Goal: Task Accomplishment & Management: Complete application form

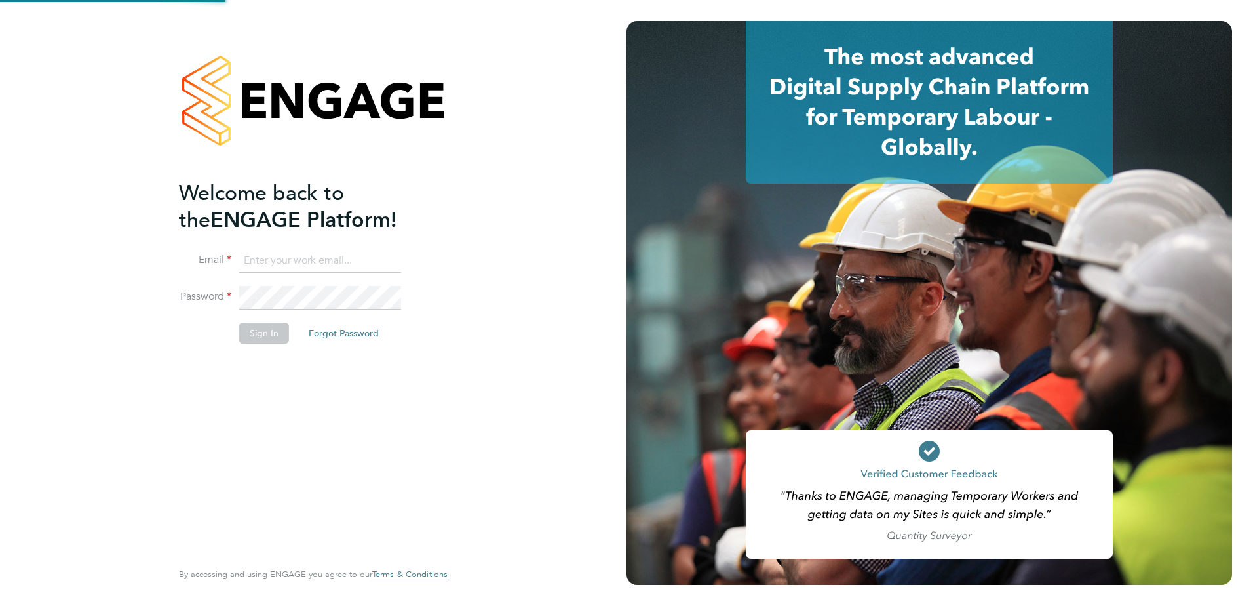
type input "nicola.meacham@vistry.co.uk"
click at [522, 444] on div "Welcome back to the ENGAGE Platform! Email nicola.meacham@vistry.co.uk Password…" at bounding box center [313, 303] width 627 height 606
click at [261, 341] on button "Sign In" at bounding box center [264, 333] width 50 height 21
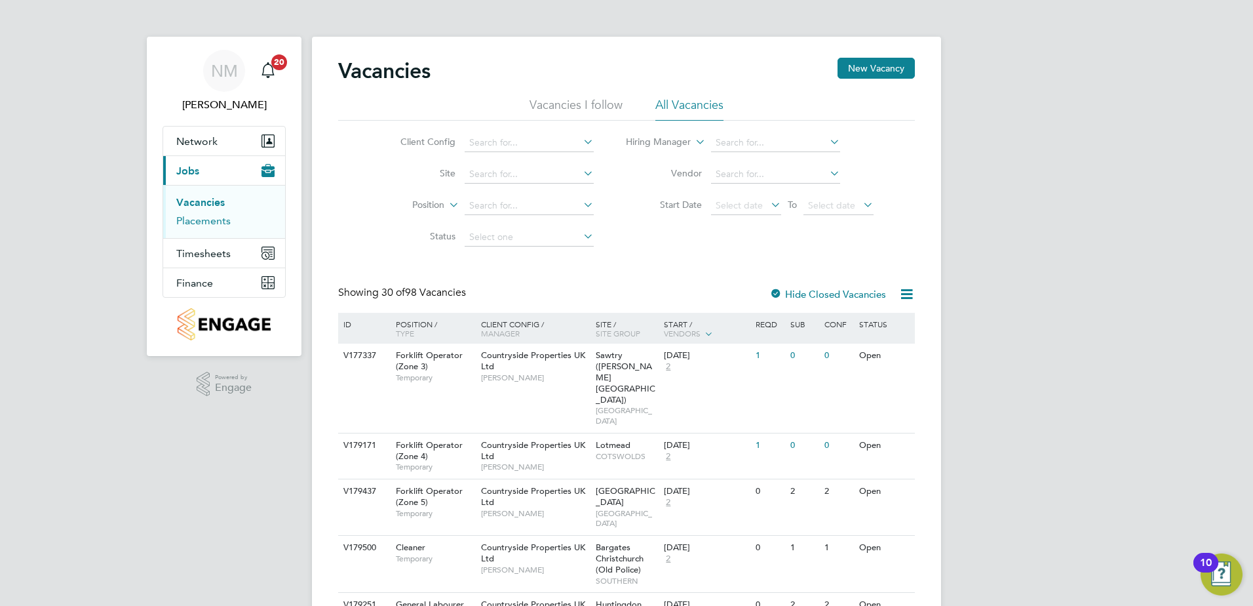
drag, startPoint x: 219, startPoint y: 224, endPoint x: 289, endPoint y: 213, distance: 70.9
click at [219, 224] on link "Placements" at bounding box center [203, 220] width 54 height 12
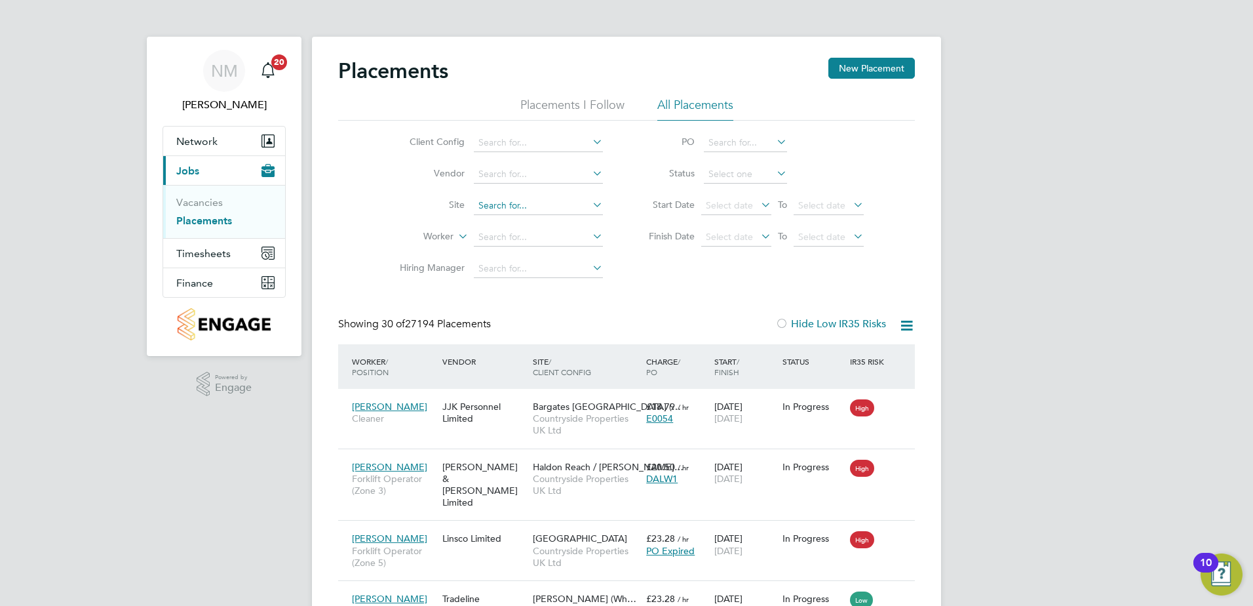
click at [536, 208] on input at bounding box center [538, 206] width 129 height 18
click at [530, 220] on li "Ibst ock" at bounding box center [538, 224] width 130 height 18
type input "Ibstock"
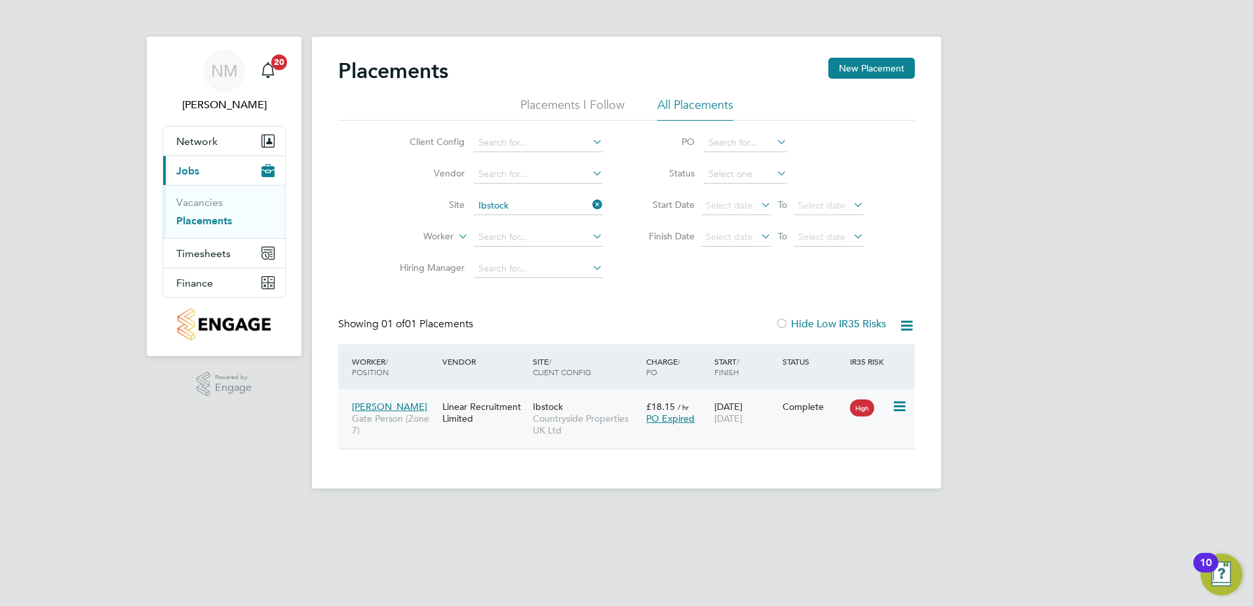
click at [507, 422] on div "Linear Recruitment Limited" at bounding box center [484, 412] width 90 height 37
click at [216, 201] on link "Vacancies" at bounding box center [199, 202] width 47 height 12
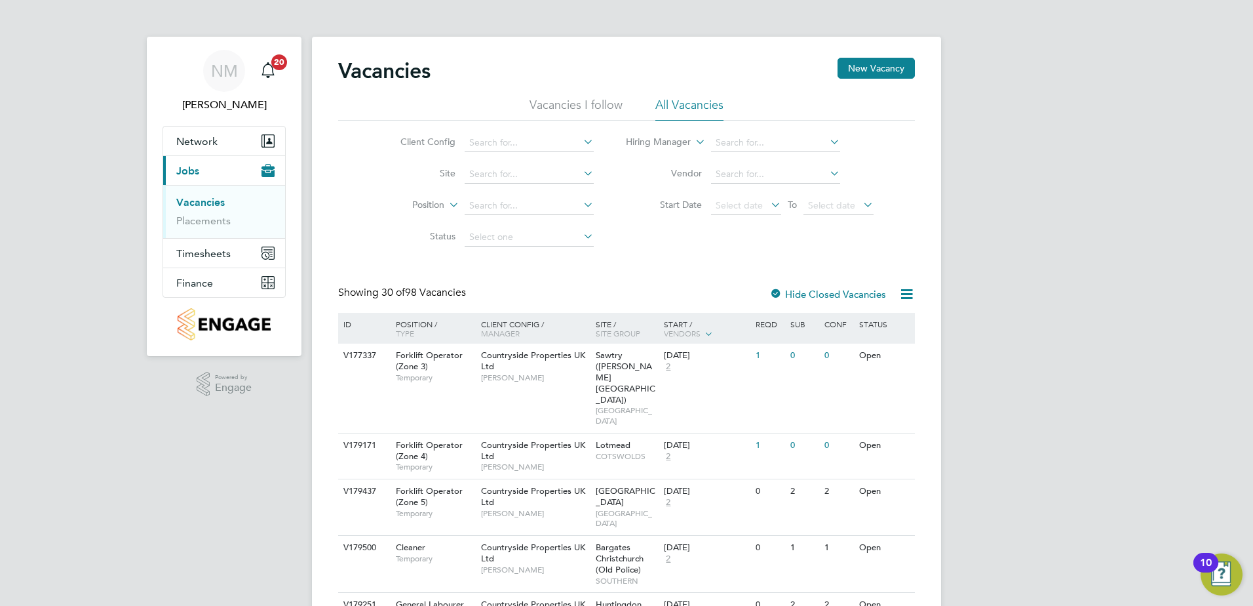
click at [208, 202] on link "Vacancies" at bounding box center [200, 202] width 49 height 12
click at [859, 67] on button "New Vacancy" at bounding box center [876, 68] width 77 height 21
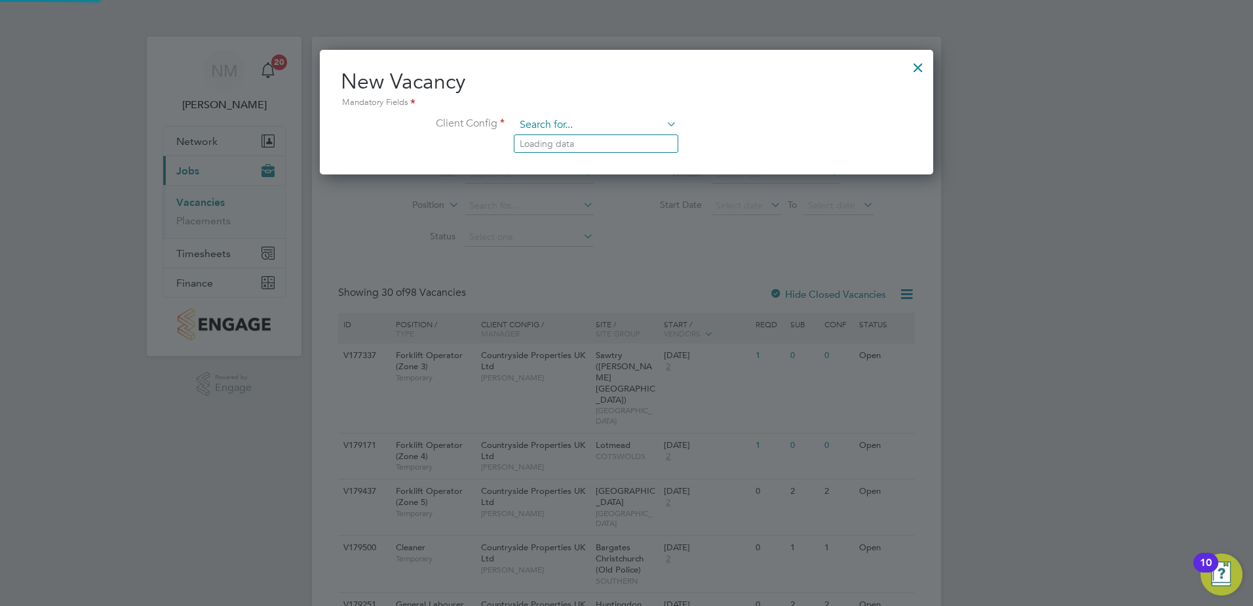
click at [567, 132] on input at bounding box center [596, 125] width 162 height 20
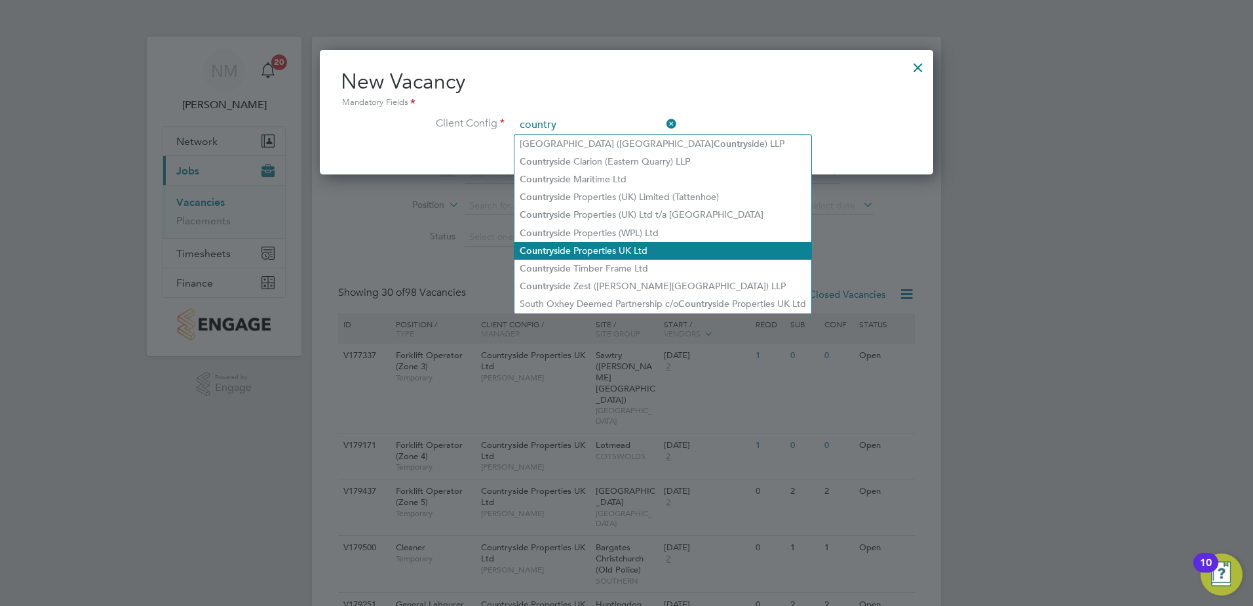
click at [597, 250] on li "Country side Properties UK Ltd" at bounding box center [663, 251] width 297 height 18
type input "Countryside Properties UK Ltd"
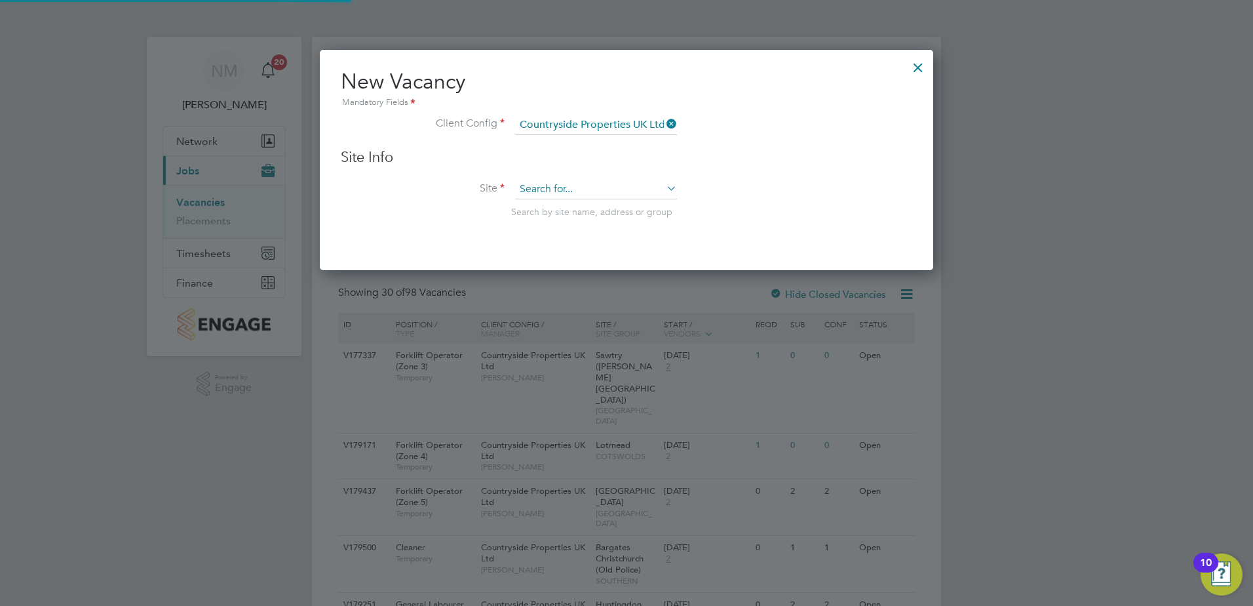
click at [551, 188] on input at bounding box center [596, 190] width 162 height 20
type input "ibst"
click at [539, 199] on ul "Ibst ock" at bounding box center [596, 208] width 165 height 19
click at [576, 191] on input at bounding box center [596, 190] width 162 height 20
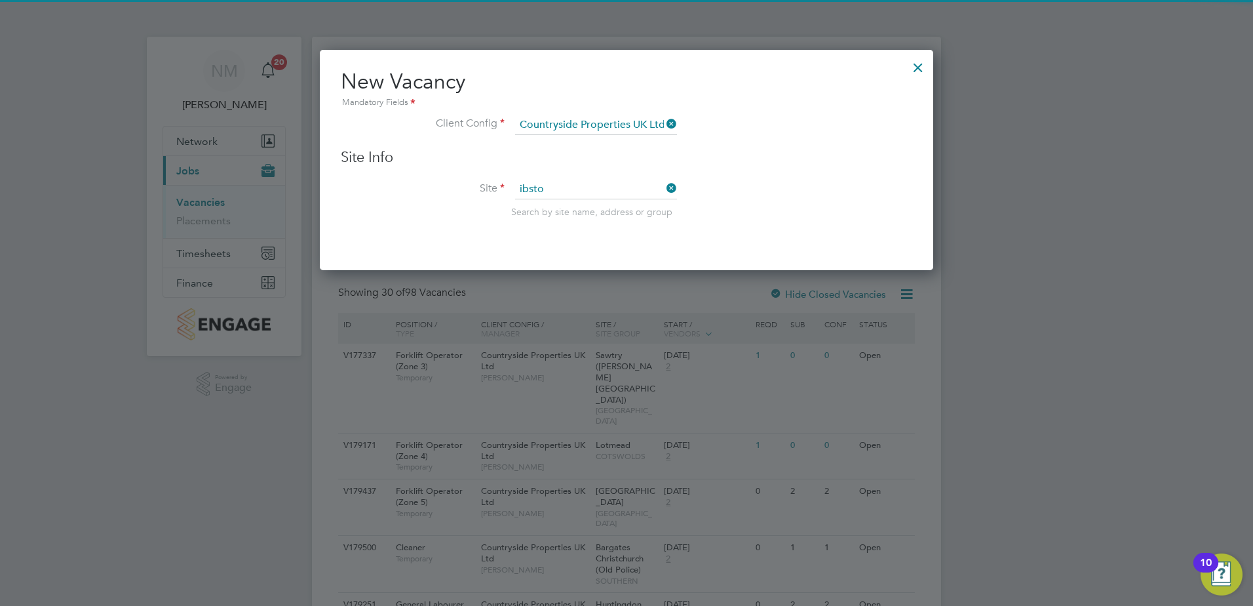
click at [579, 205] on li "Ibsto ck" at bounding box center [596, 208] width 163 height 18
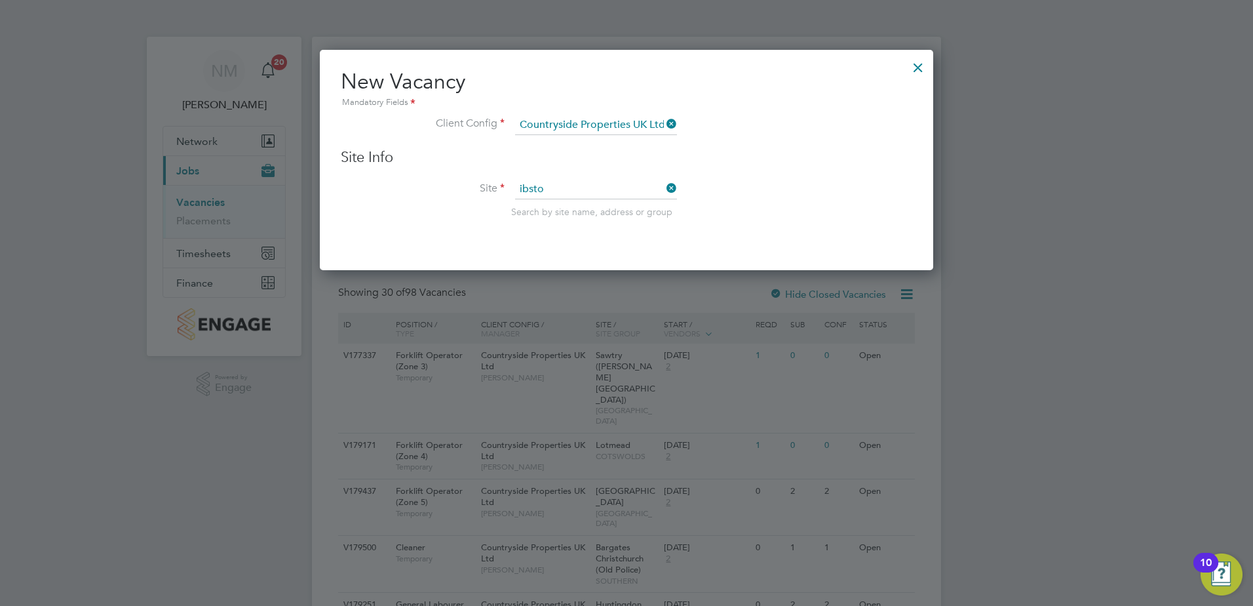
type input "Ibstock"
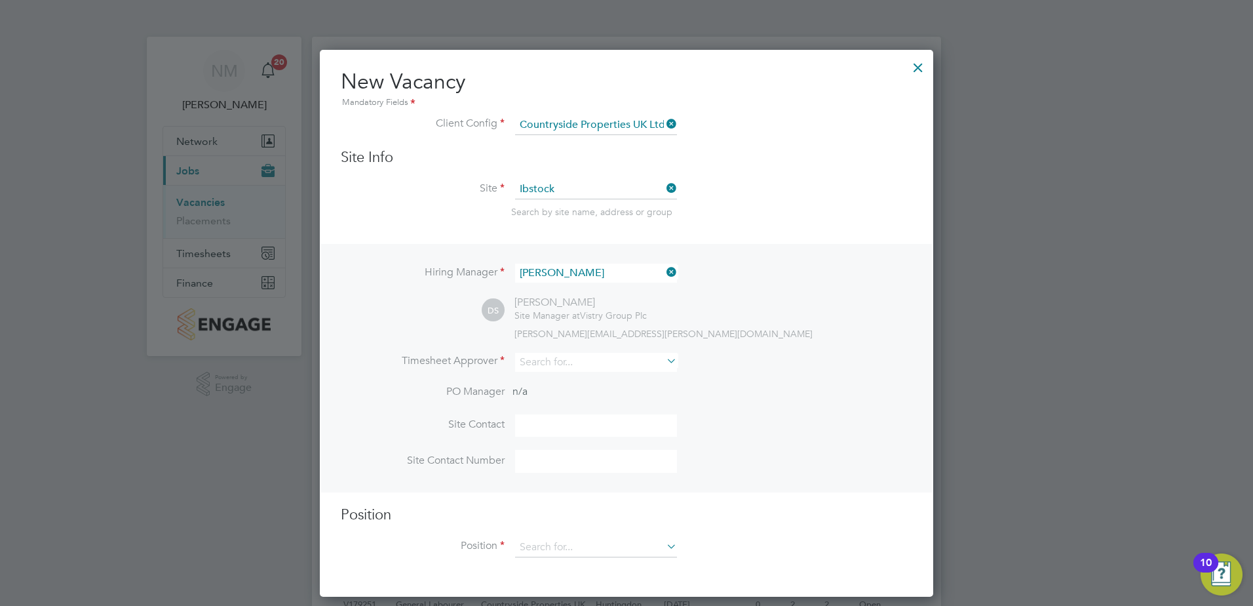
scroll to position [548, 614]
click at [542, 368] on input at bounding box center [596, 362] width 162 height 19
click at [539, 429] on b "Darre" at bounding box center [532, 434] width 24 height 11
type input "[PERSON_NAME]"
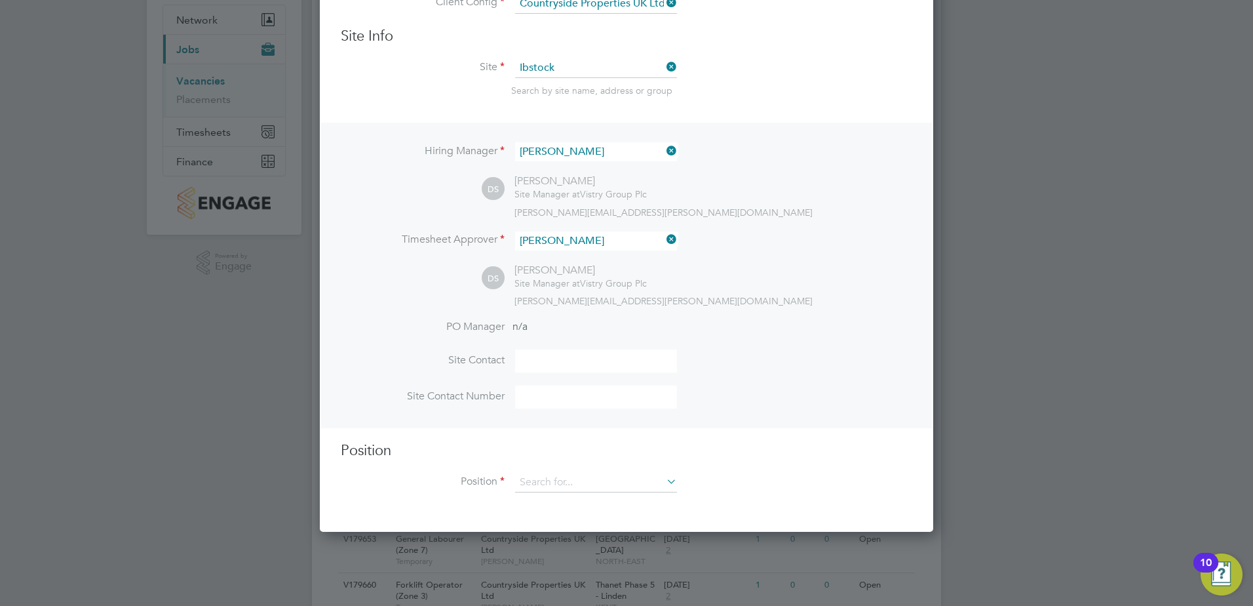
scroll to position [131, 0]
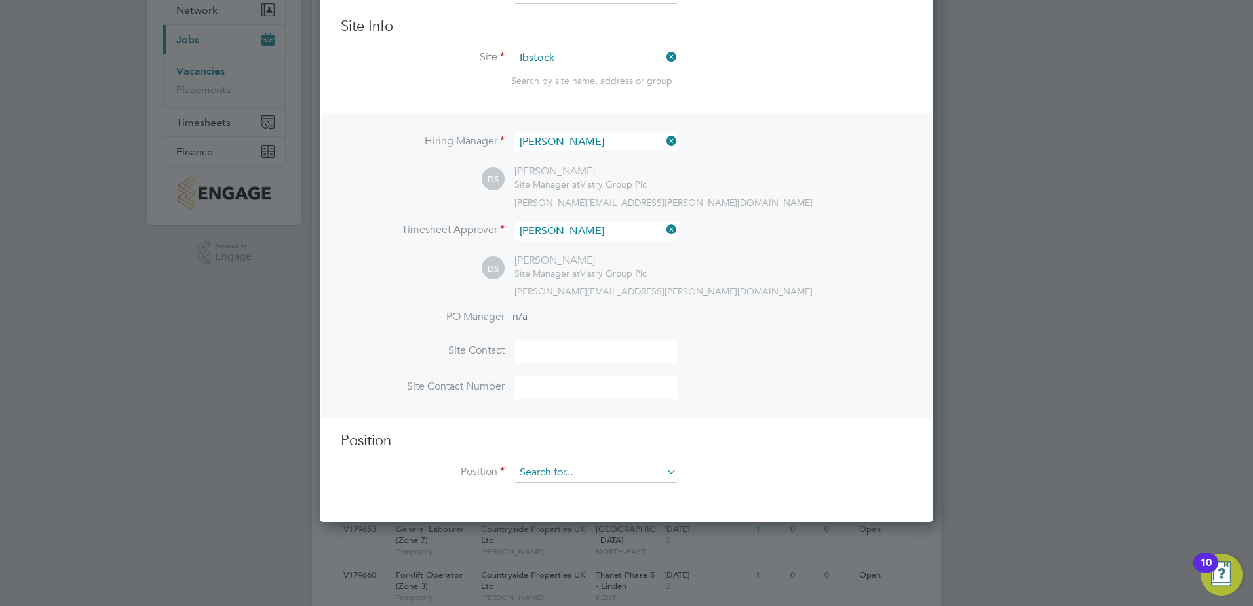
click at [547, 474] on input at bounding box center [596, 473] width 162 height 20
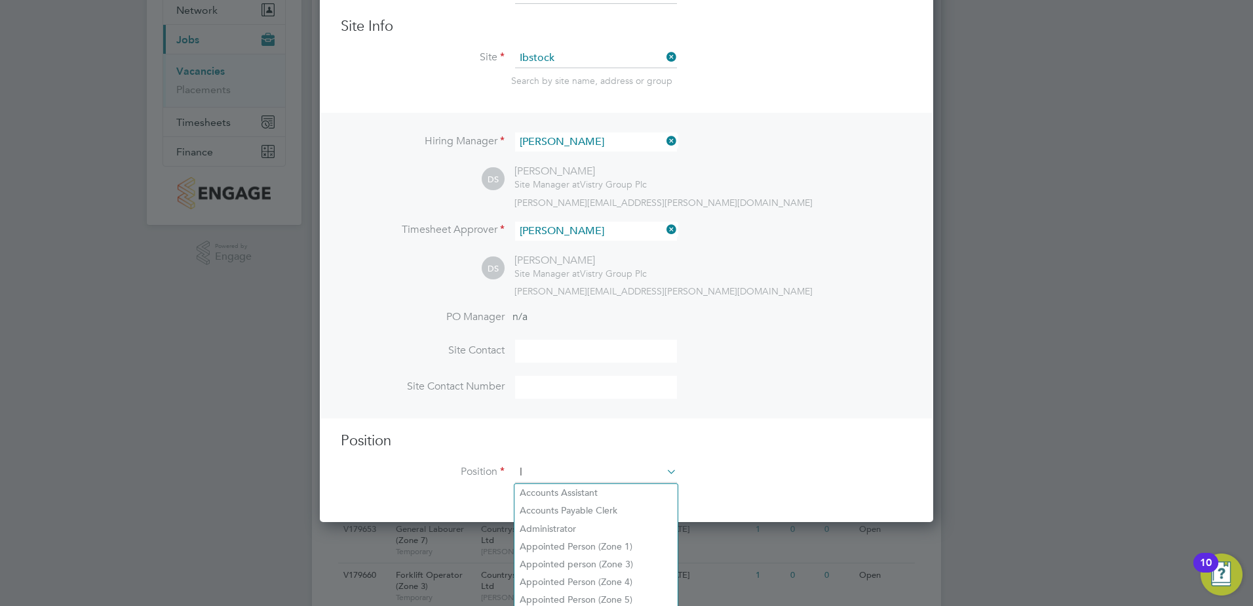
scroll to position [1890, 614]
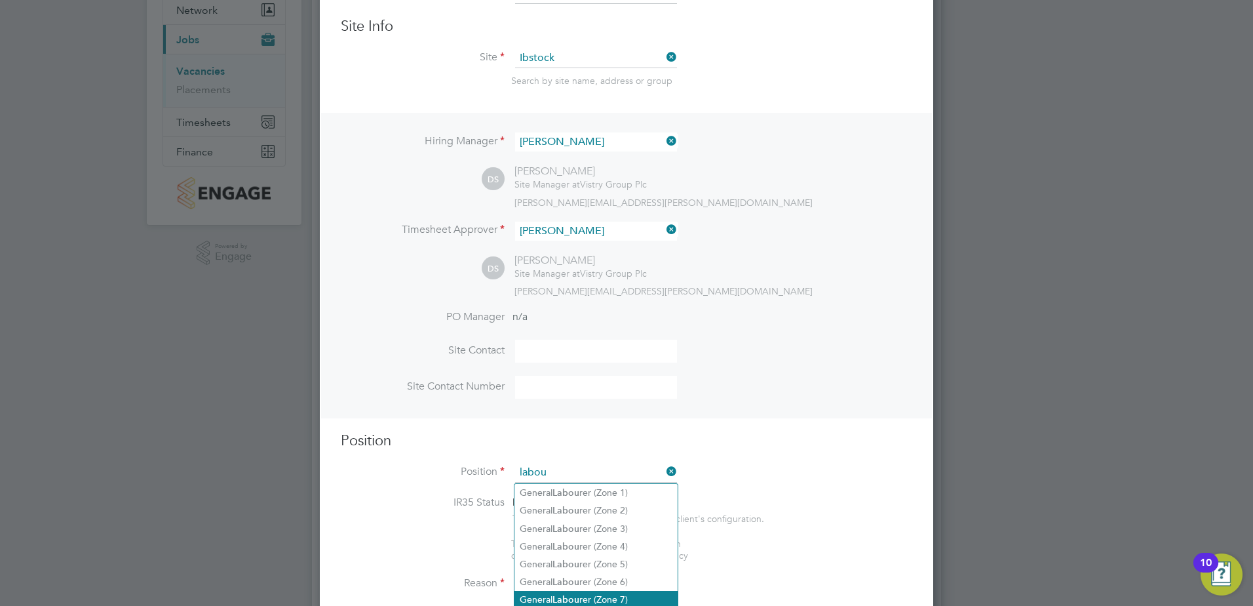
click at [598, 595] on li "General Labou rer (Zone 7)" at bounding box center [596, 600] width 163 height 18
type input "General Labourer (Zone 7)"
type textarea "• General labouring duties • Supporting the trades on site • Moving materials a…"
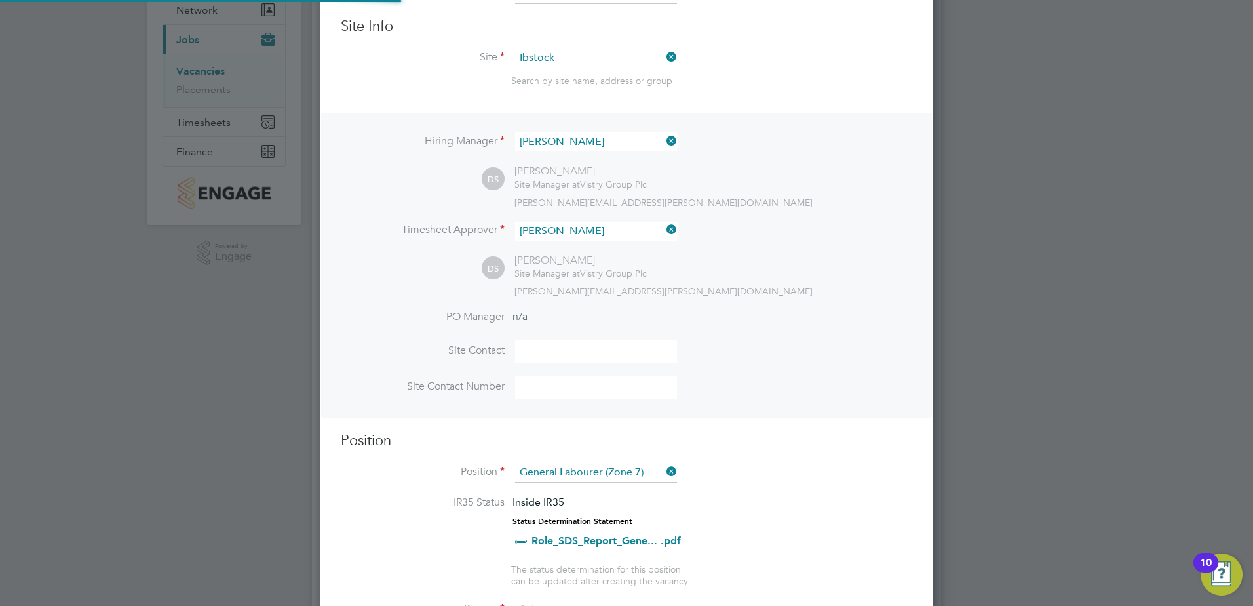
scroll to position [39, 69]
click at [768, 509] on li "IR35 Status Inside IR35 Status Determination Statement Role_SDS_Report_Gene... …" at bounding box center [627, 529] width 572 height 67
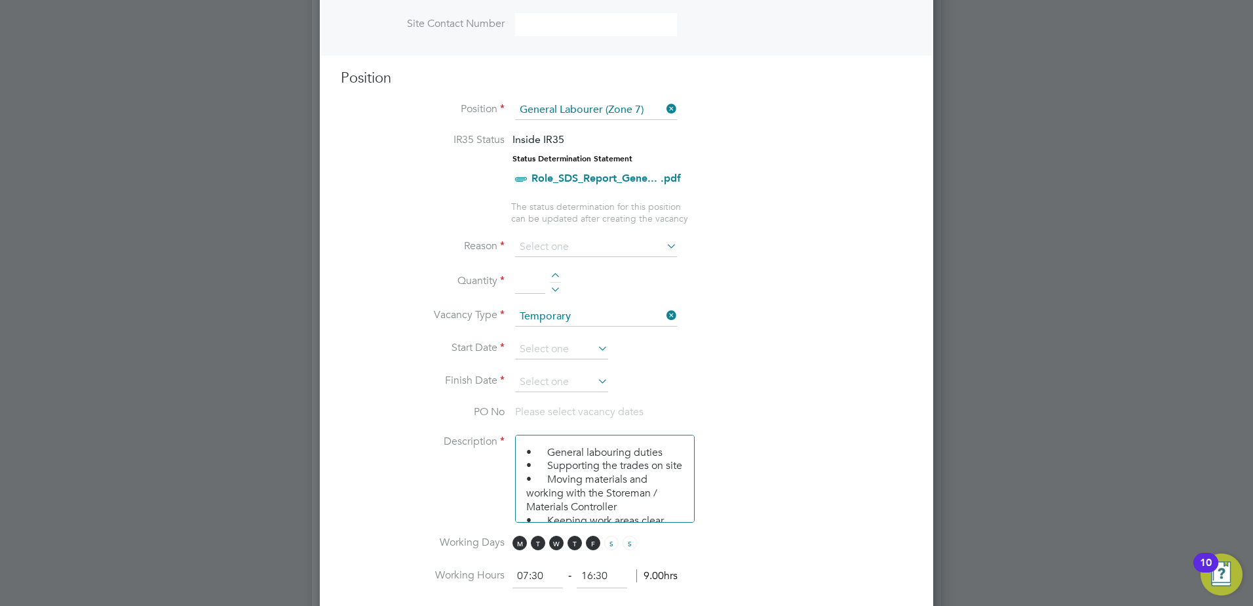
scroll to position [524, 0]
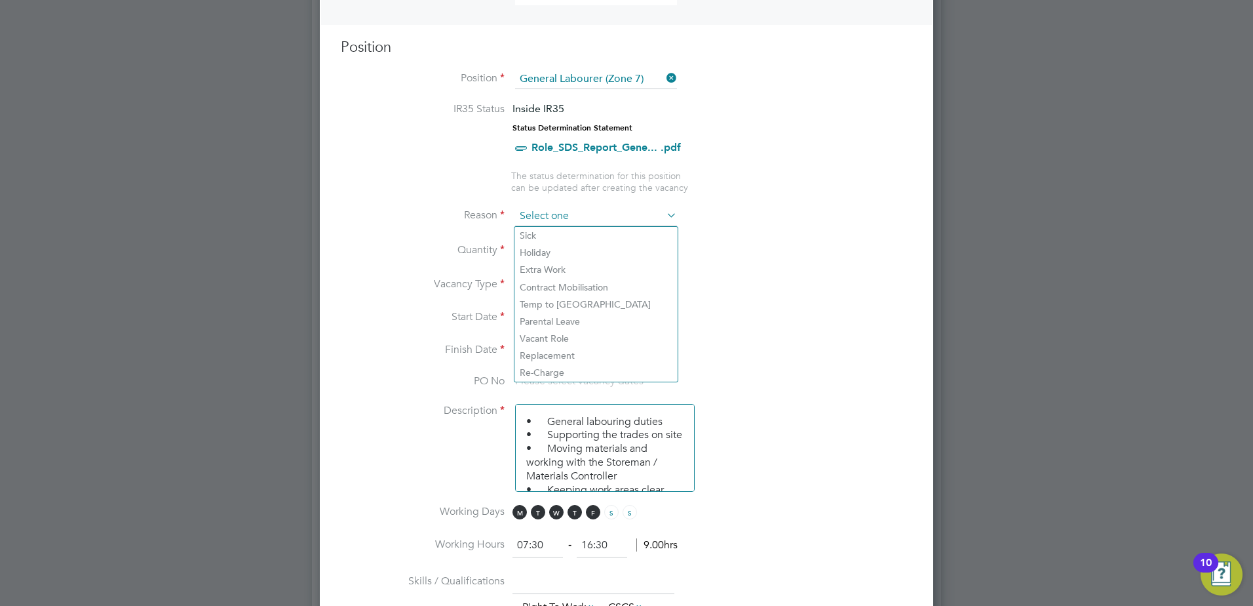
click at [537, 216] on input at bounding box center [596, 216] width 162 height 20
click at [574, 217] on input at bounding box center [596, 216] width 162 height 20
click at [537, 267] on li "Extra Work" at bounding box center [596, 269] width 163 height 17
type input "Extra Work"
click at [556, 246] on div at bounding box center [555, 246] width 11 height 9
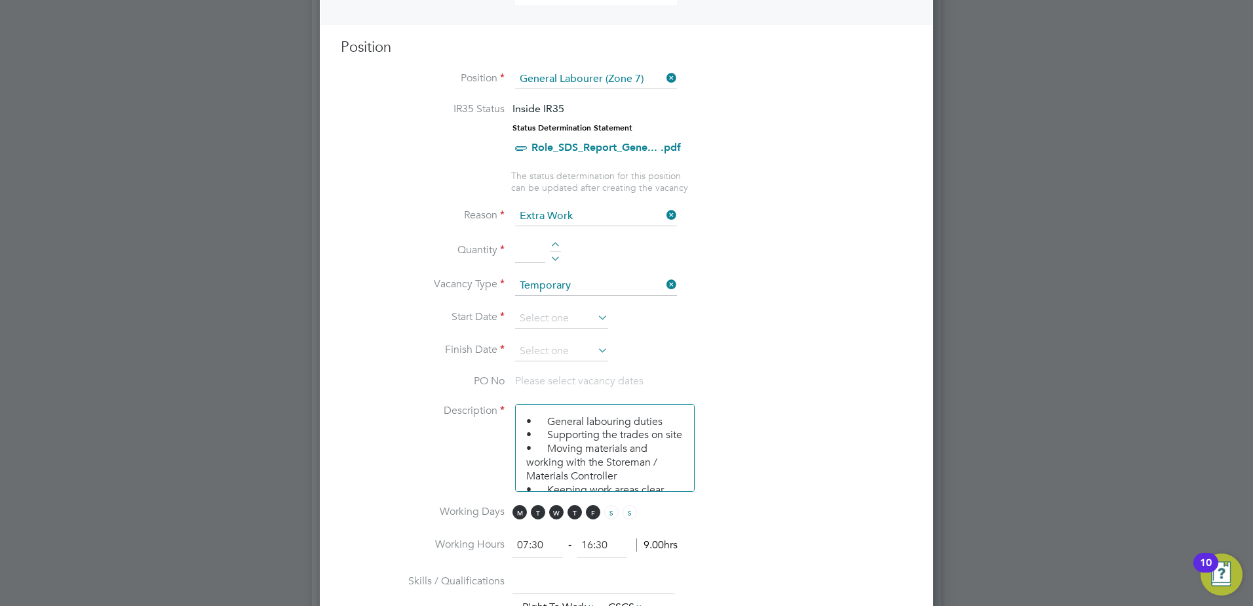
type input "1"
click at [543, 312] on input at bounding box center [561, 319] width 93 height 20
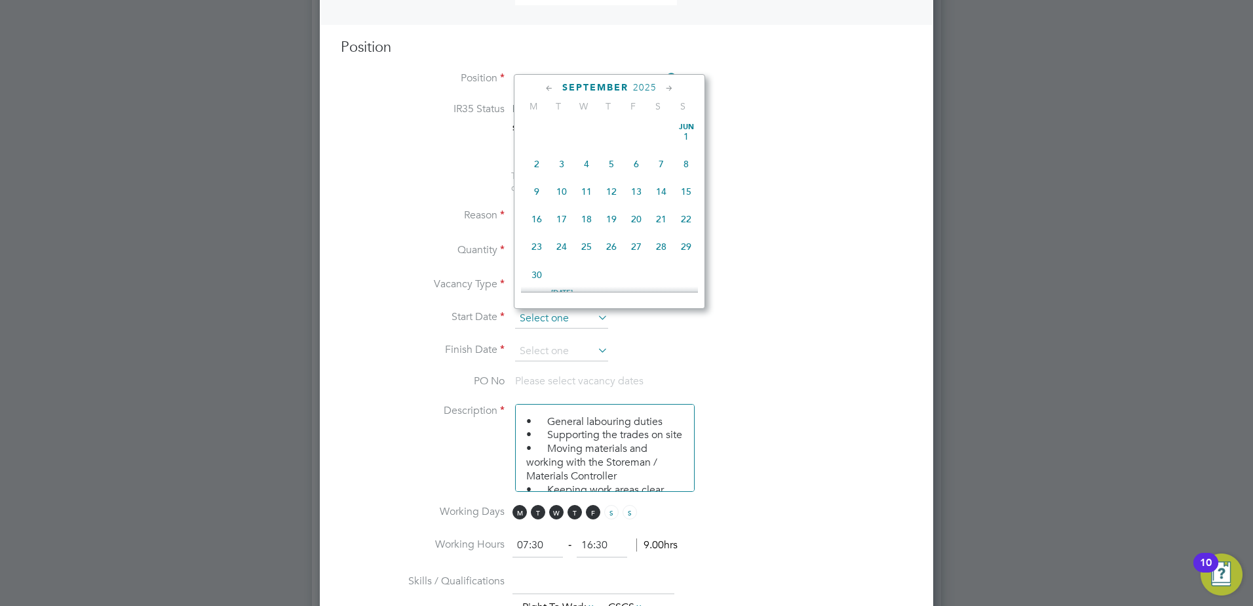
scroll to position [397, 0]
click at [534, 214] on span "8" at bounding box center [536, 209] width 25 height 25
type input "[DATE]"
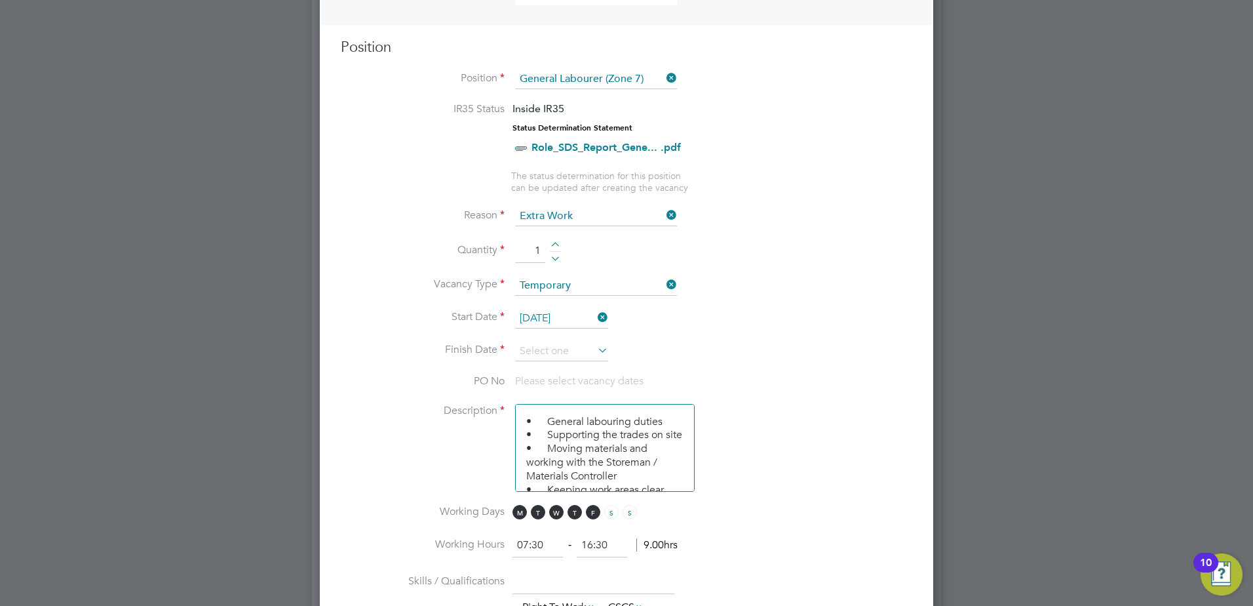
click at [595, 349] on icon at bounding box center [595, 350] width 0 height 18
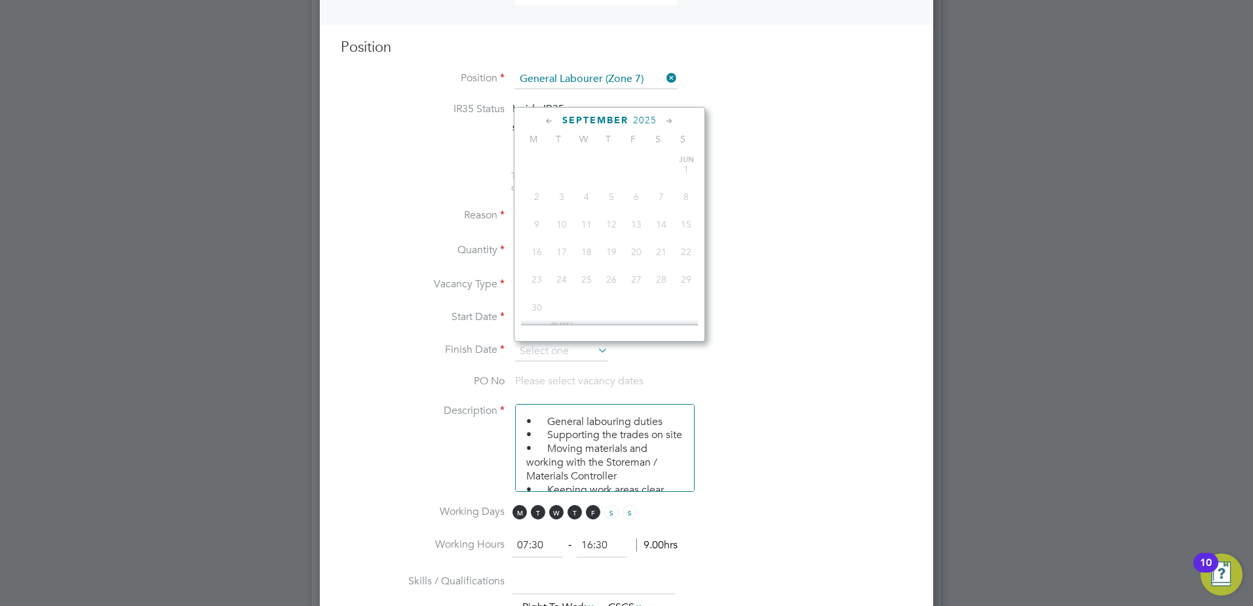
scroll to position [425, 0]
click at [673, 119] on icon at bounding box center [669, 121] width 12 height 14
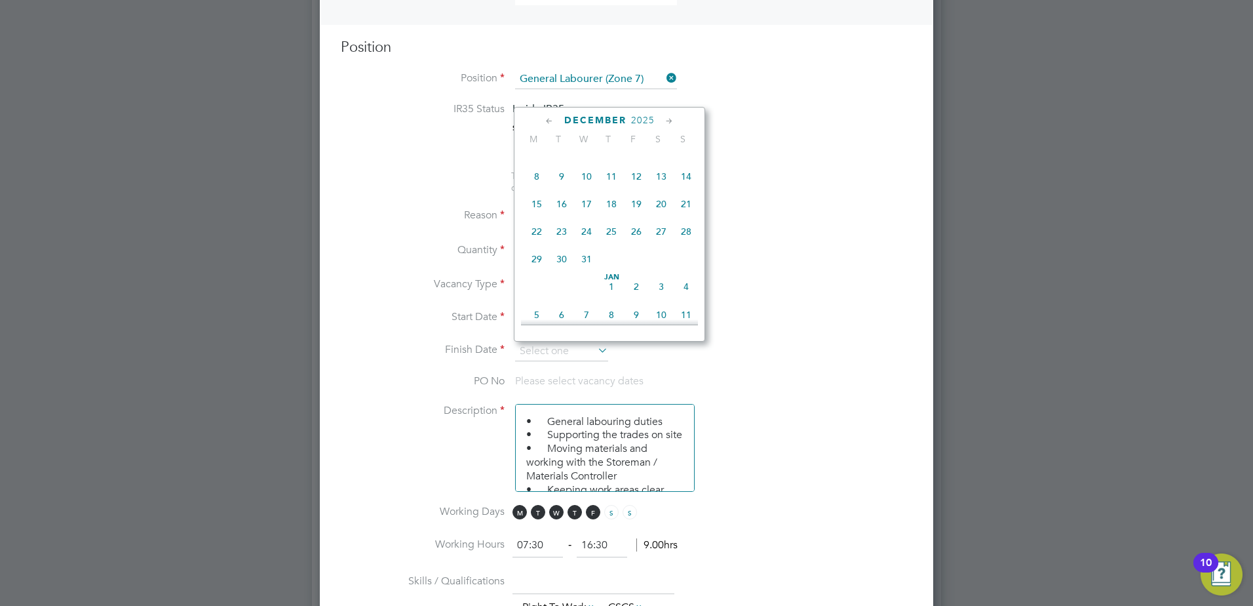
click at [673, 119] on icon at bounding box center [669, 121] width 12 height 14
click at [546, 123] on icon at bounding box center [549, 121] width 12 height 14
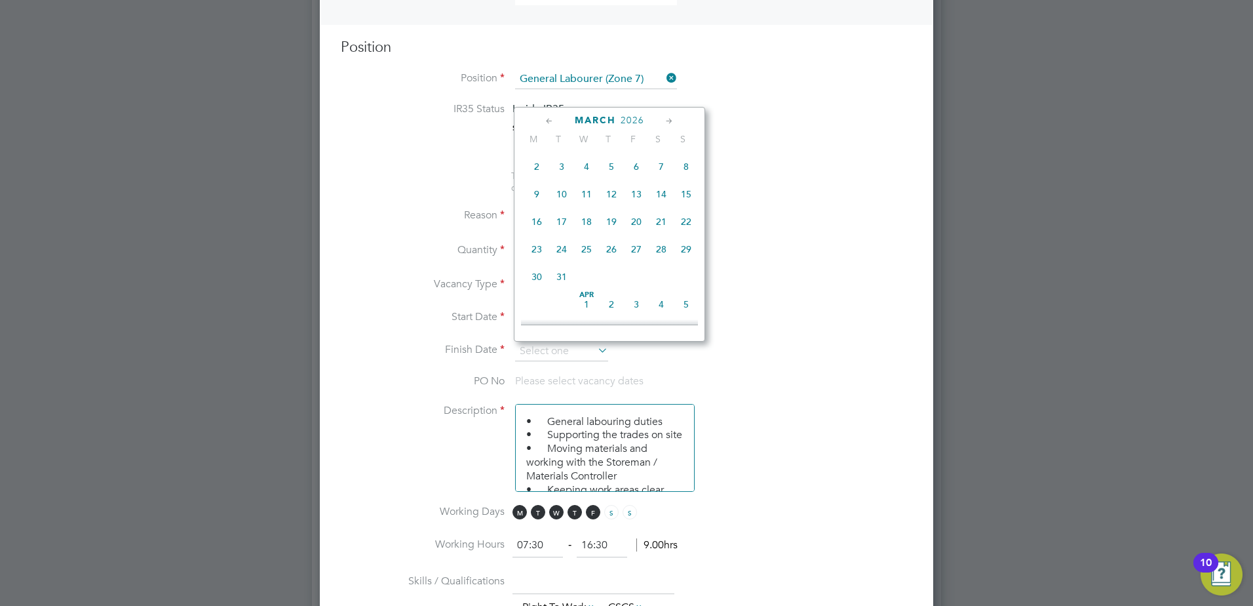
scroll to position [1161, 0]
click at [667, 265] on span "28" at bounding box center [661, 252] width 25 height 25
type input "[DATE]"
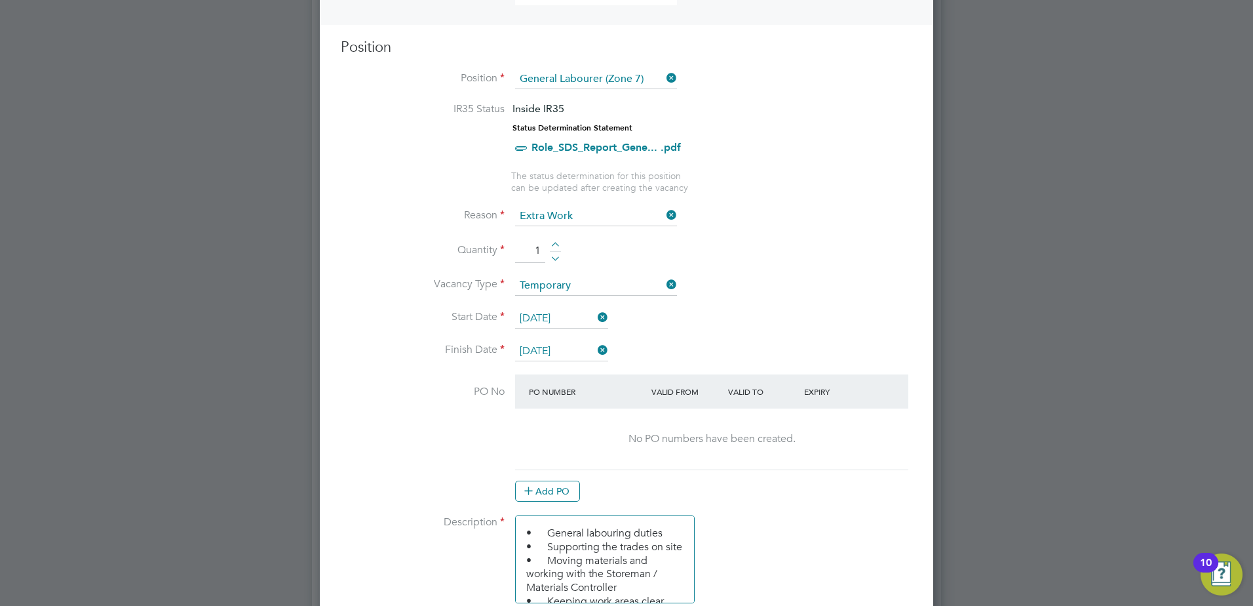
click at [805, 300] on li "Vacancy Type Temporary" at bounding box center [627, 292] width 572 height 33
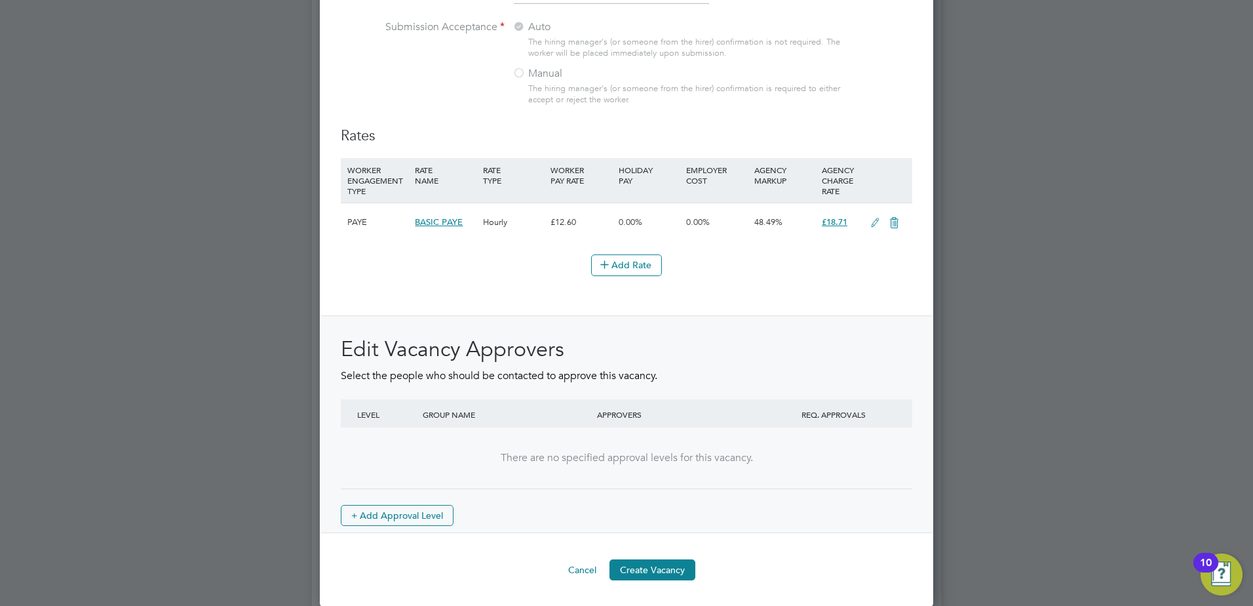
scroll to position [1446, 0]
click at [654, 571] on button "Create Vacancy" at bounding box center [653, 568] width 86 height 21
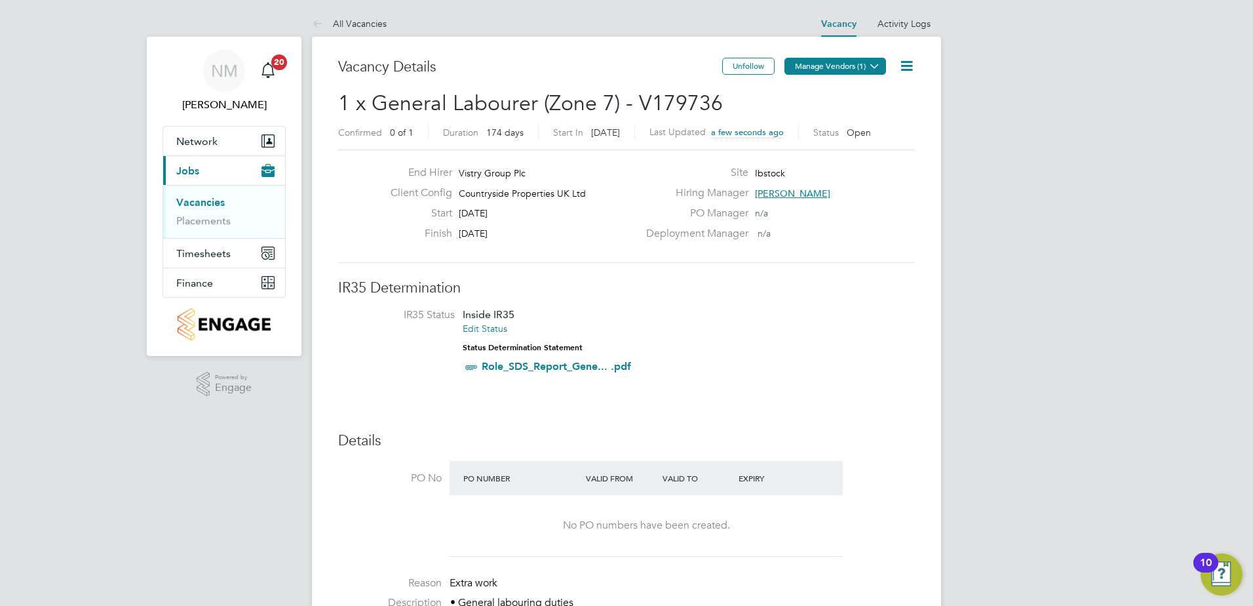
click at [850, 66] on button "Manage Vendors (1)" at bounding box center [836, 66] width 102 height 17
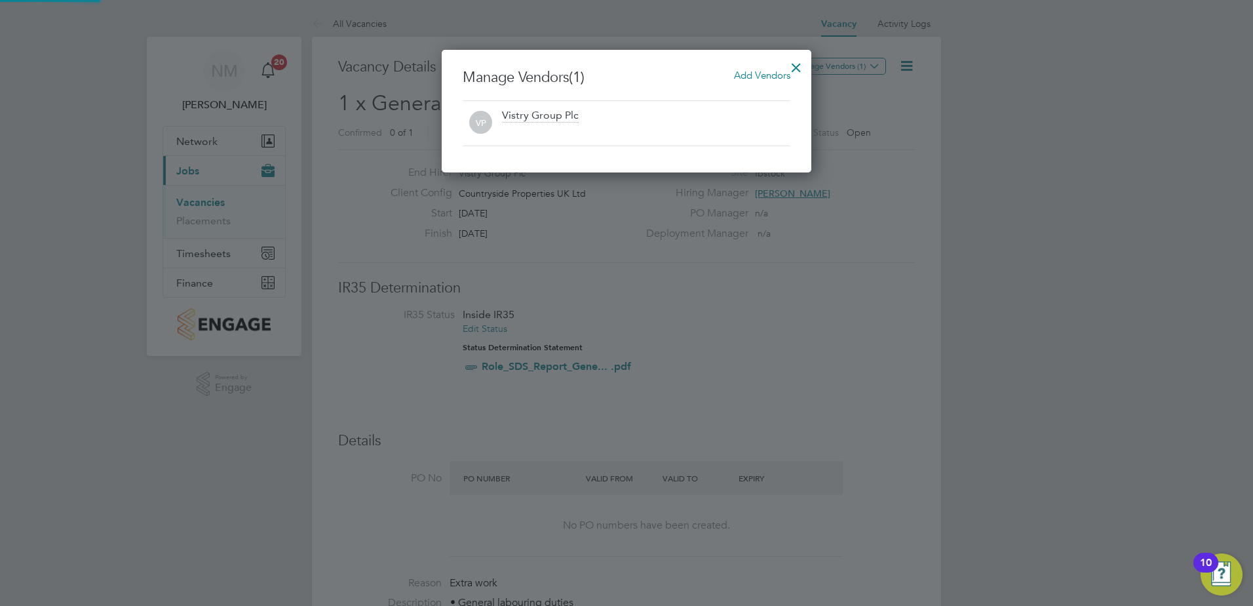
scroll to position [123, 370]
click at [749, 71] on span "Add Vendors" at bounding box center [762, 75] width 56 height 12
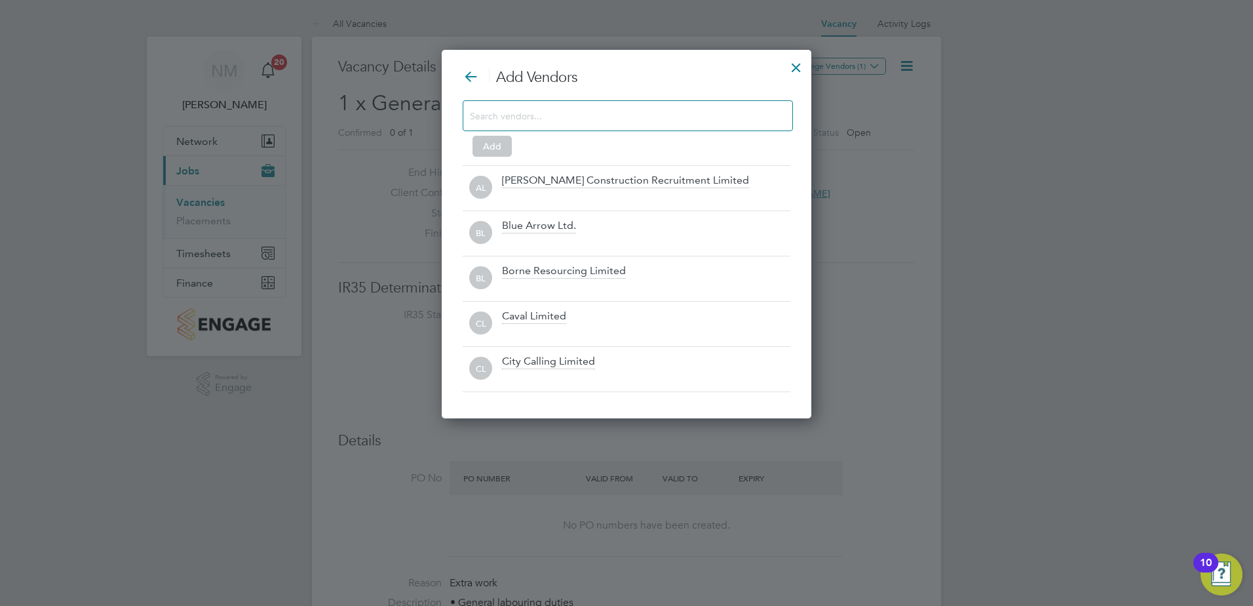
click at [526, 121] on input at bounding box center [617, 115] width 295 height 17
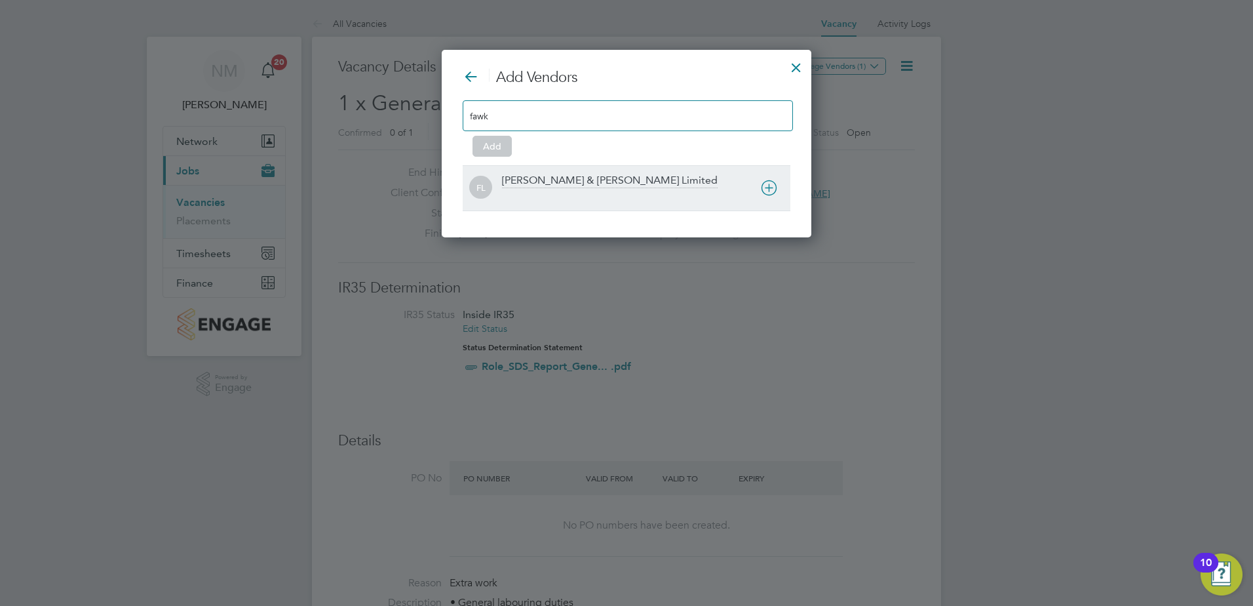
type input "fawk"
click at [647, 190] on div at bounding box center [646, 196] width 288 height 13
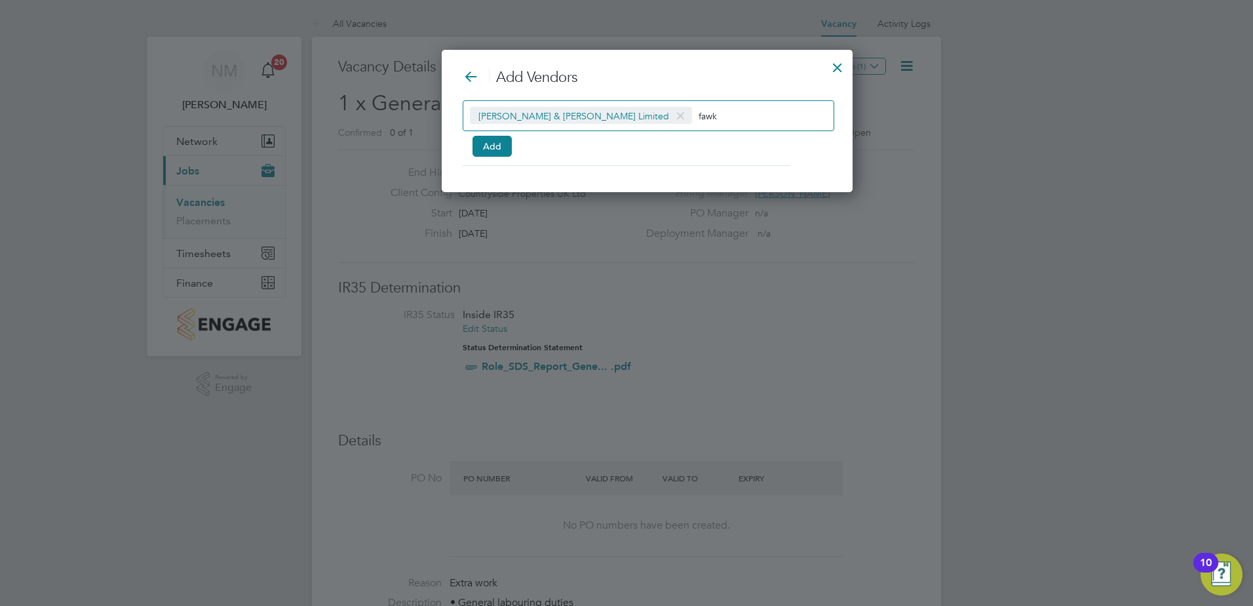
scroll to position [143, 370]
click at [480, 145] on button "Add" at bounding box center [492, 146] width 39 height 21
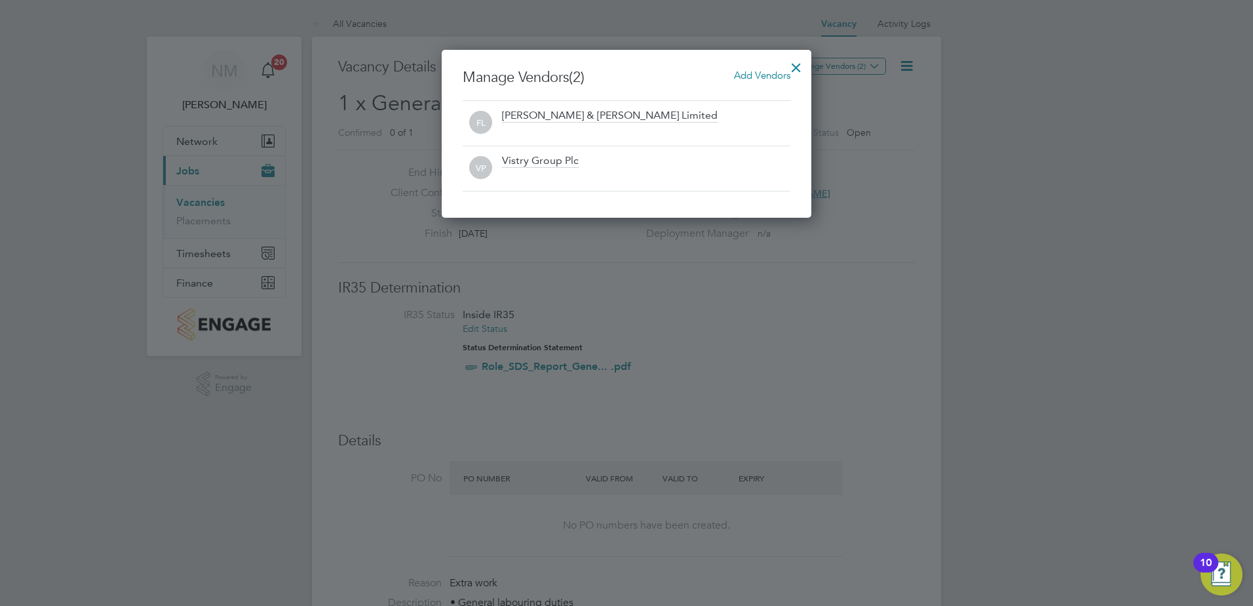
click at [796, 66] on div at bounding box center [797, 64] width 24 height 24
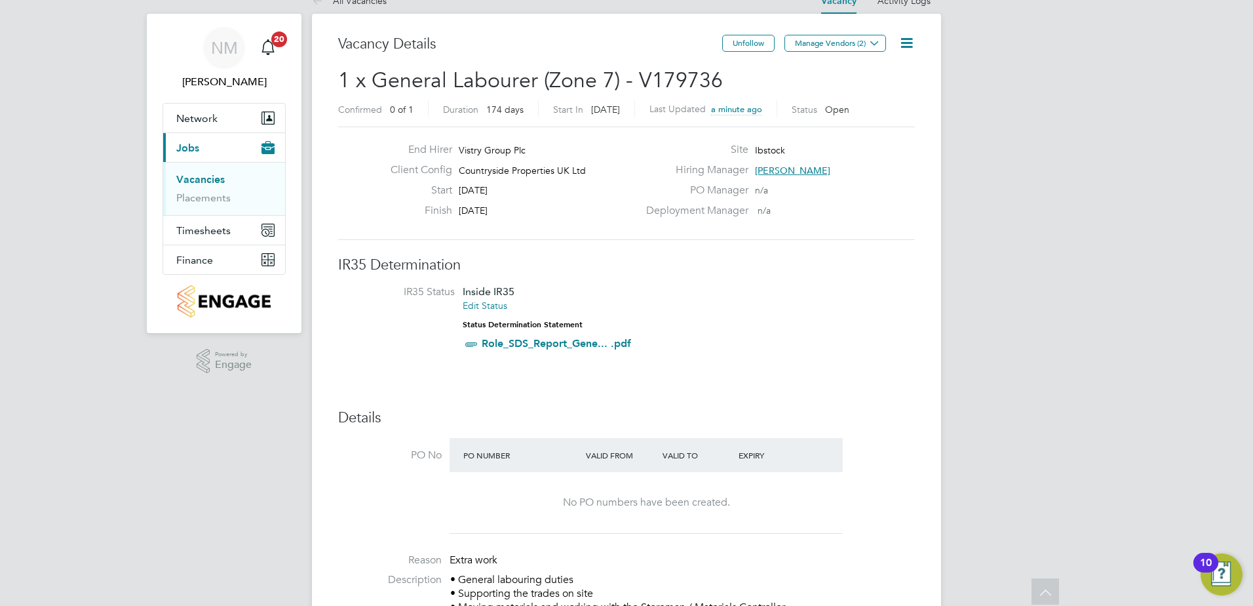
scroll to position [0, 0]
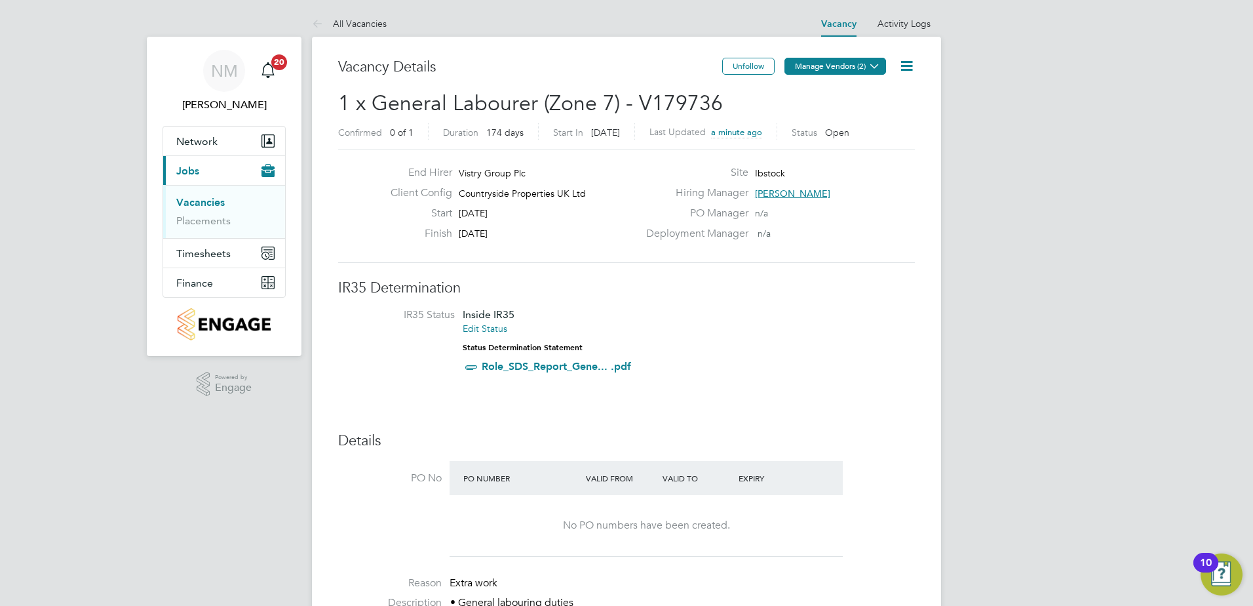
click at [829, 59] on button "Manage Vendors (2)" at bounding box center [836, 66] width 102 height 17
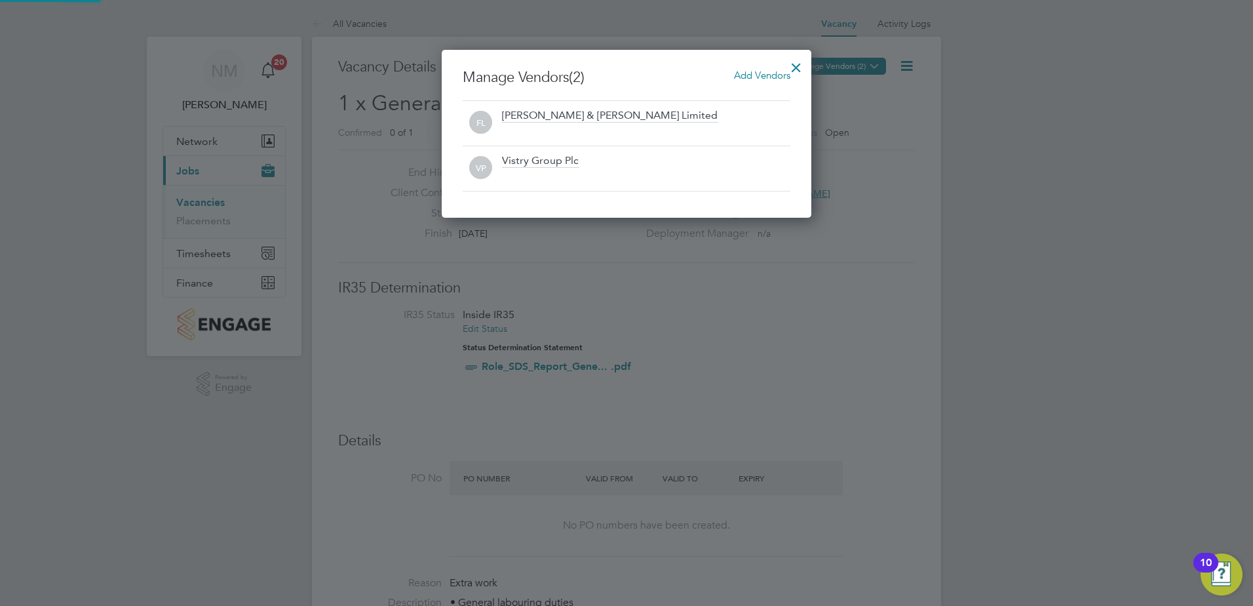
scroll to position [168, 370]
click at [798, 65] on div at bounding box center [797, 64] width 24 height 24
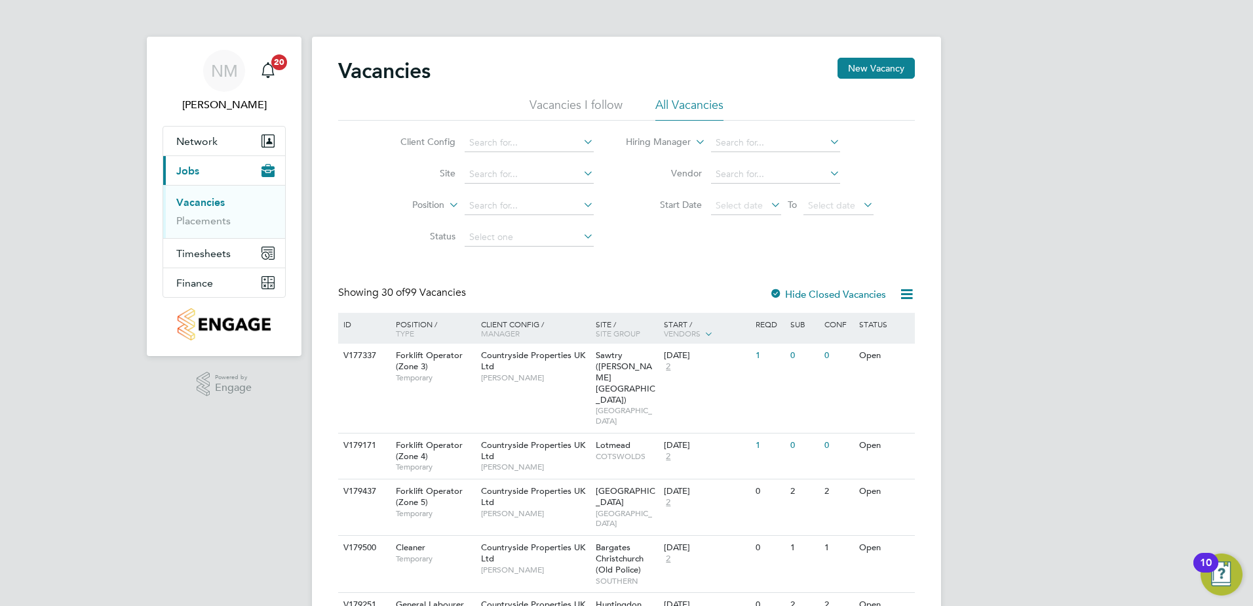
click at [182, 200] on link "Vacancies" at bounding box center [200, 202] width 49 height 12
click at [905, 67] on button "New Vacancy" at bounding box center [876, 68] width 77 height 21
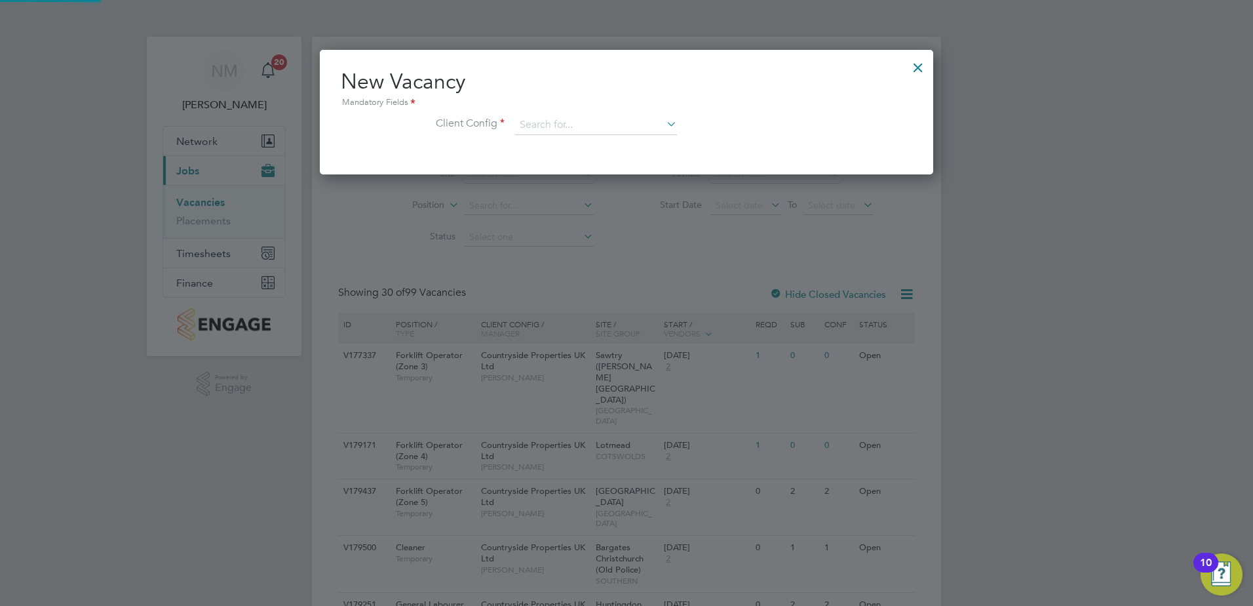
scroll to position [125, 614]
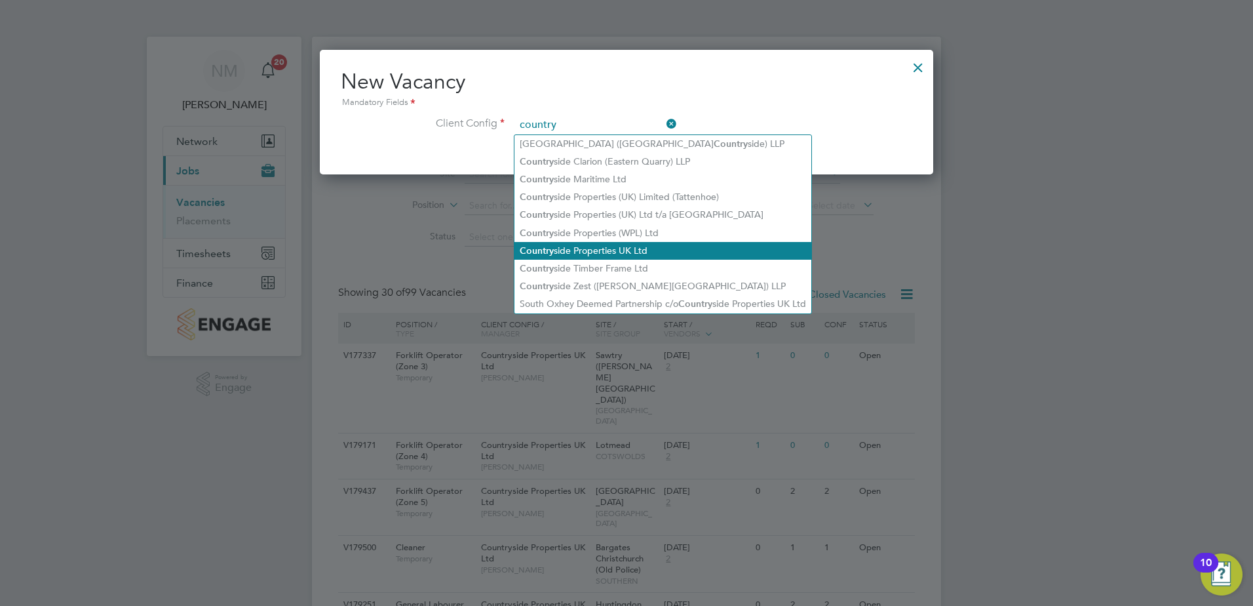
click at [616, 250] on li "Country side Properties UK Ltd" at bounding box center [663, 251] width 297 height 18
type input "Countryside Properties UK Ltd"
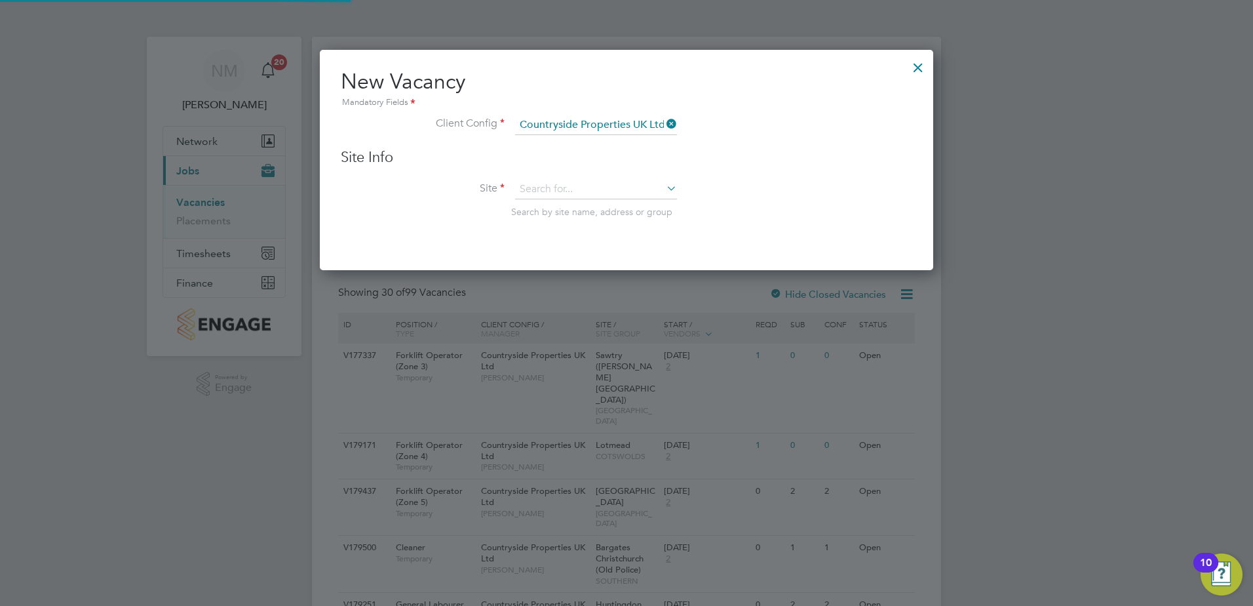
scroll to position [222, 614]
click at [547, 181] on input at bounding box center [596, 190] width 162 height 20
click at [545, 203] on li "Ibst ock" at bounding box center [596, 208] width 163 height 18
type input "Ibstock"
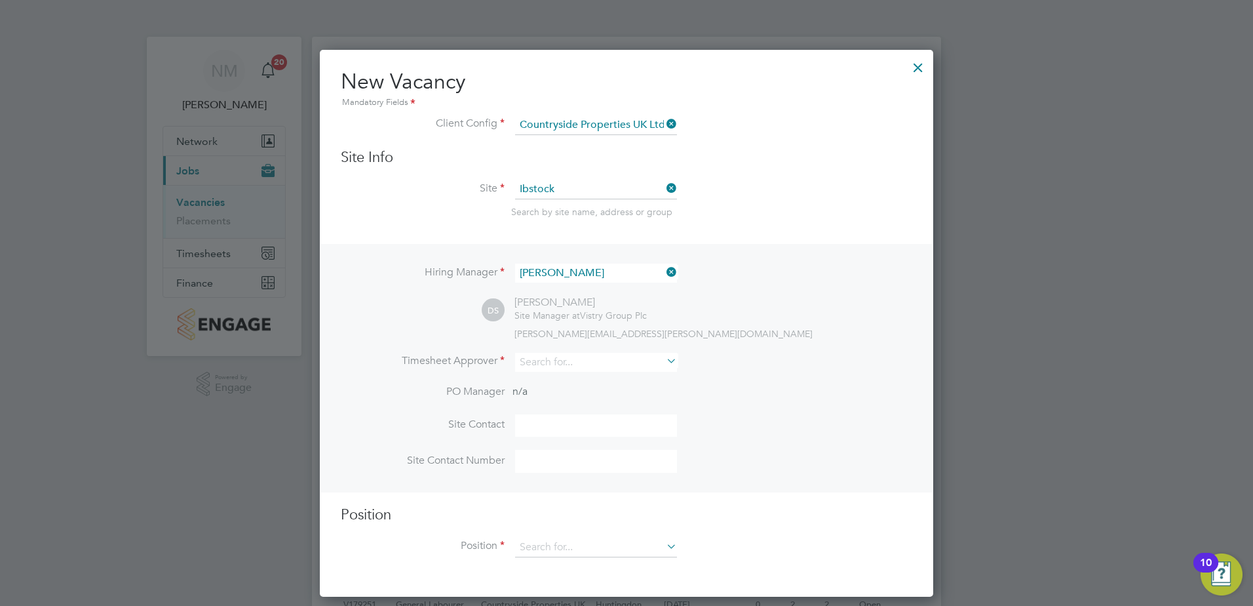
scroll to position [548, 614]
click at [543, 361] on input at bounding box center [596, 362] width 162 height 19
click at [543, 429] on b "Darre" at bounding box center [532, 434] width 24 height 11
type input "[PERSON_NAME]"
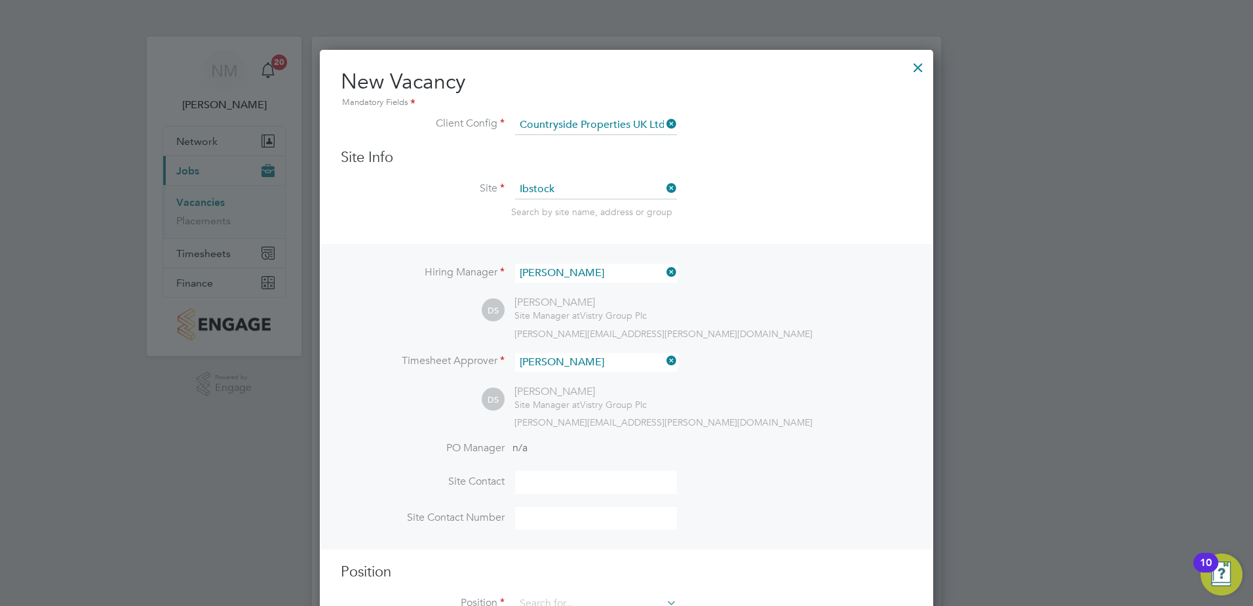
scroll to position [605, 614]
click at [719, 478] on li "Site Contact" at bounding box center [627, 489] width 572 height 36
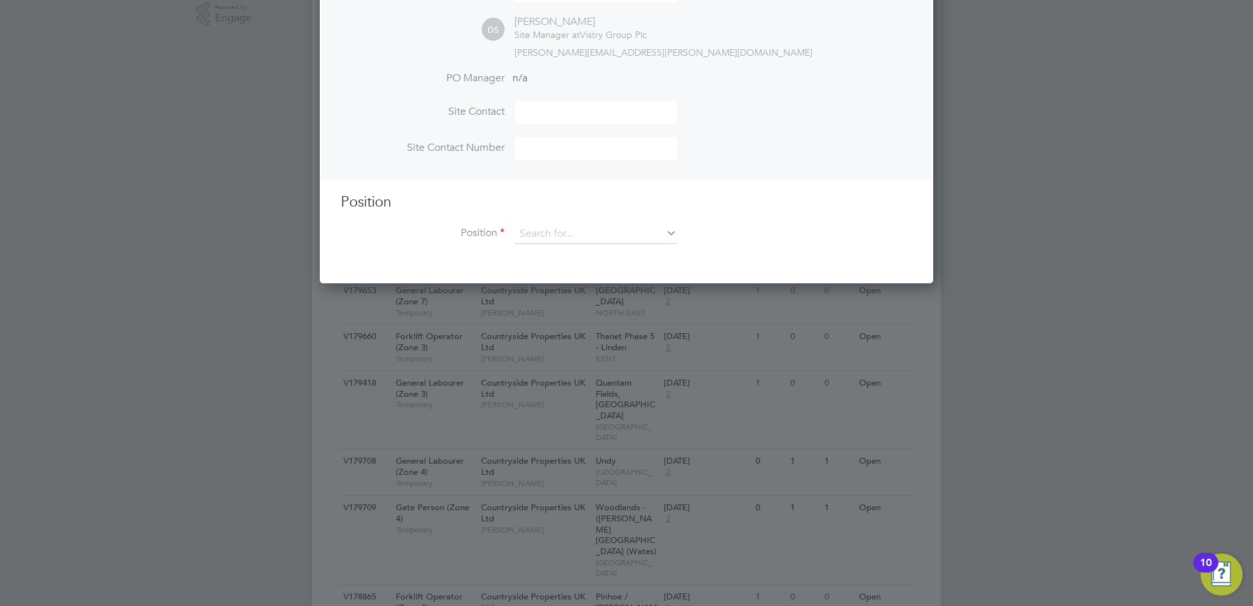
scroll to position [393, 0]
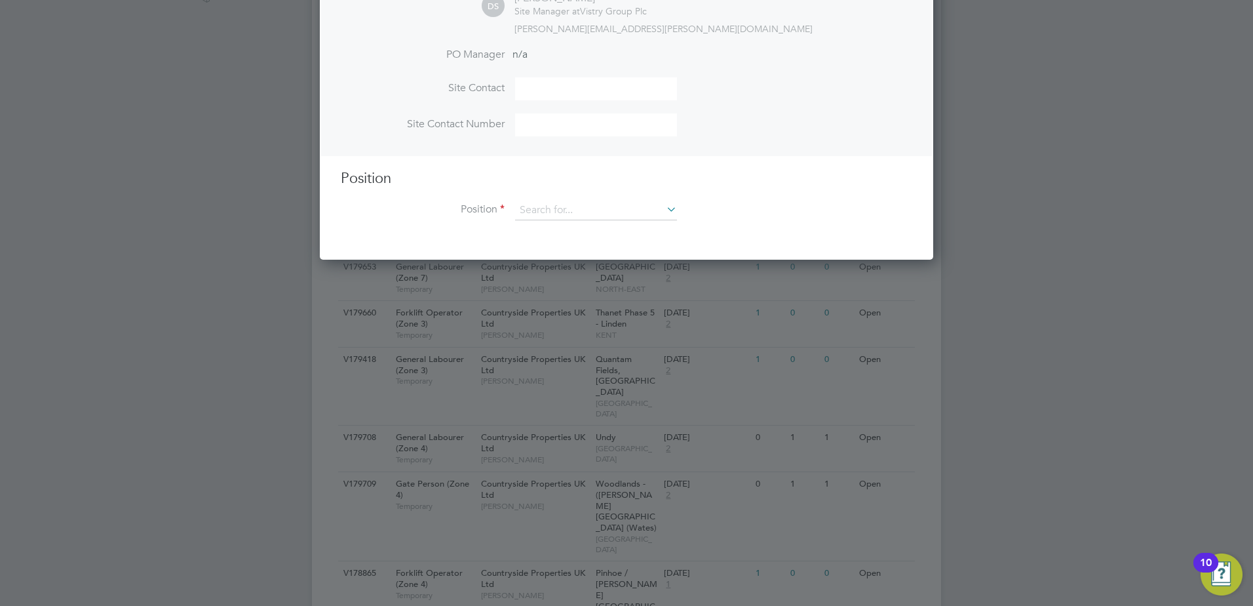
click at [553, 223] on li "Position" at bounding box center [627, 217] width 572 height 33
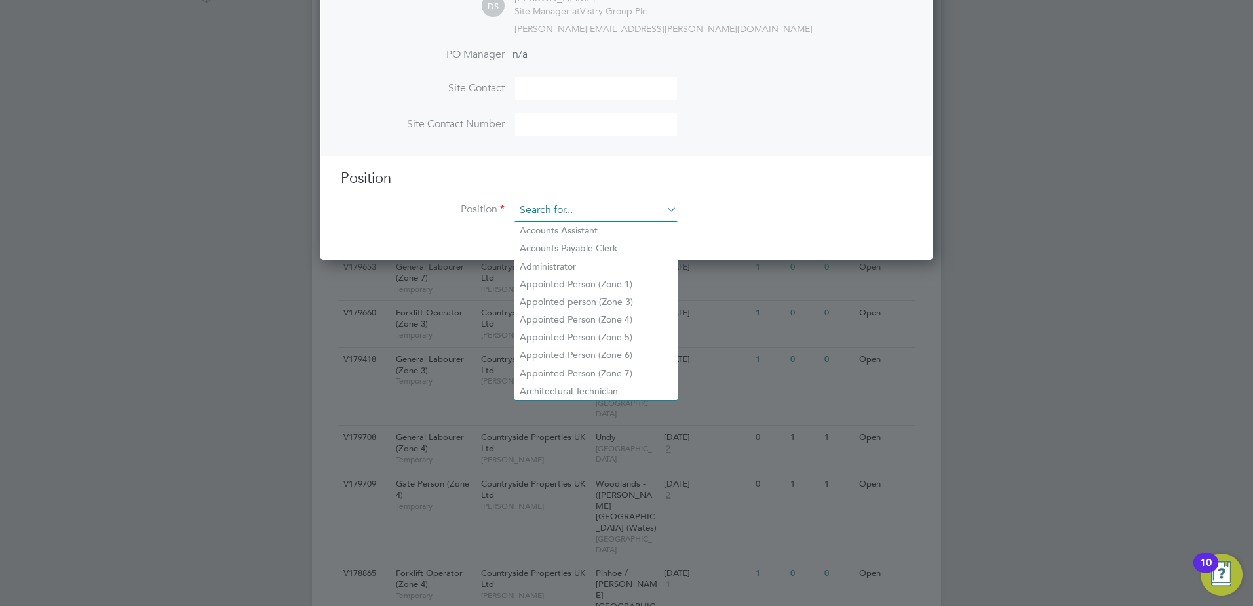
click at [557, 212] on input at bounding box center [596, 211] width 162 height 20
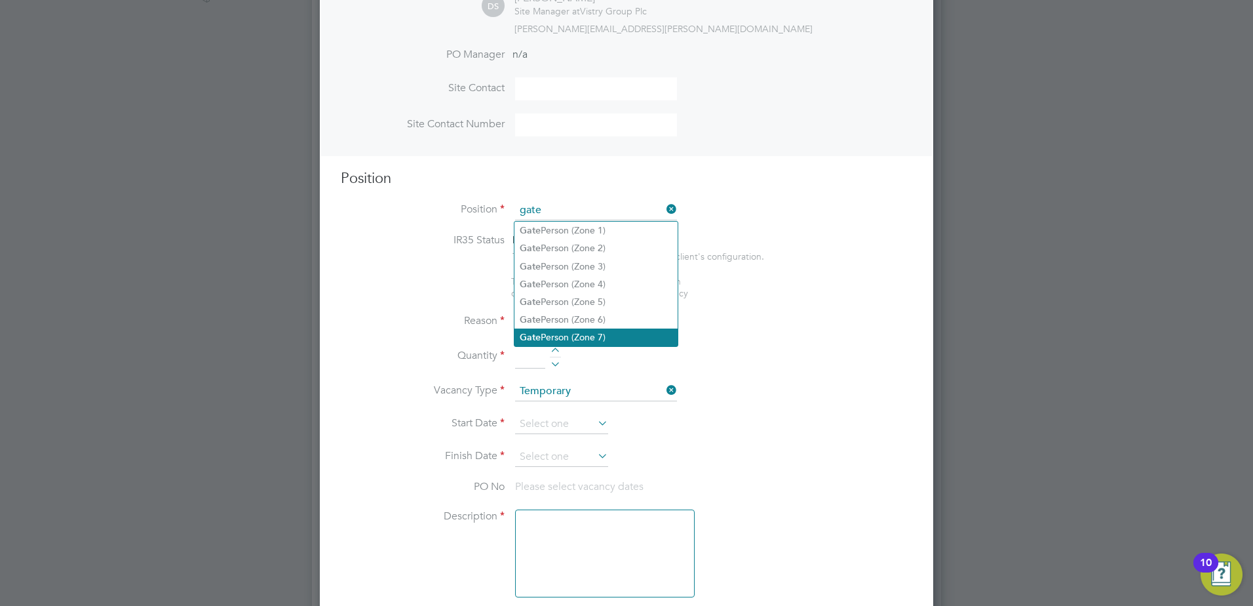
click at [572, 336] on li "Gate Person (Zone 7)" at bounding box center [596, 337] width 163 height 18
type input "Gate Person (Zone 7)"
type textarea "• Welcoming visitors and signing visitors in and out of site • Checking CSCS ca…"
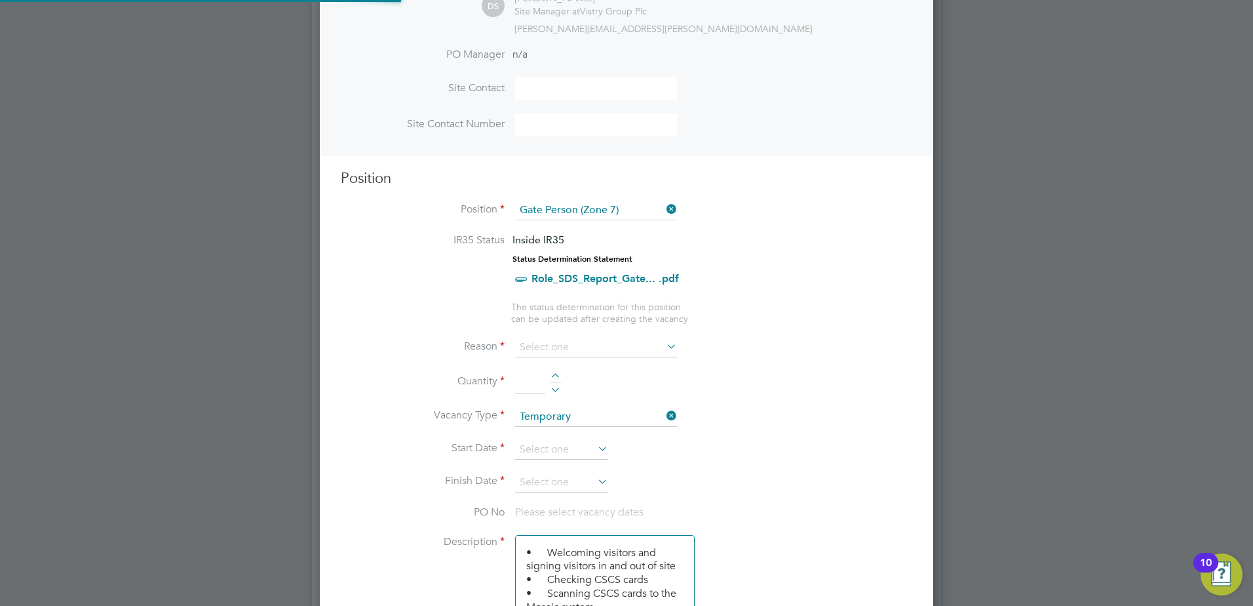
scroll to position [39, 69]
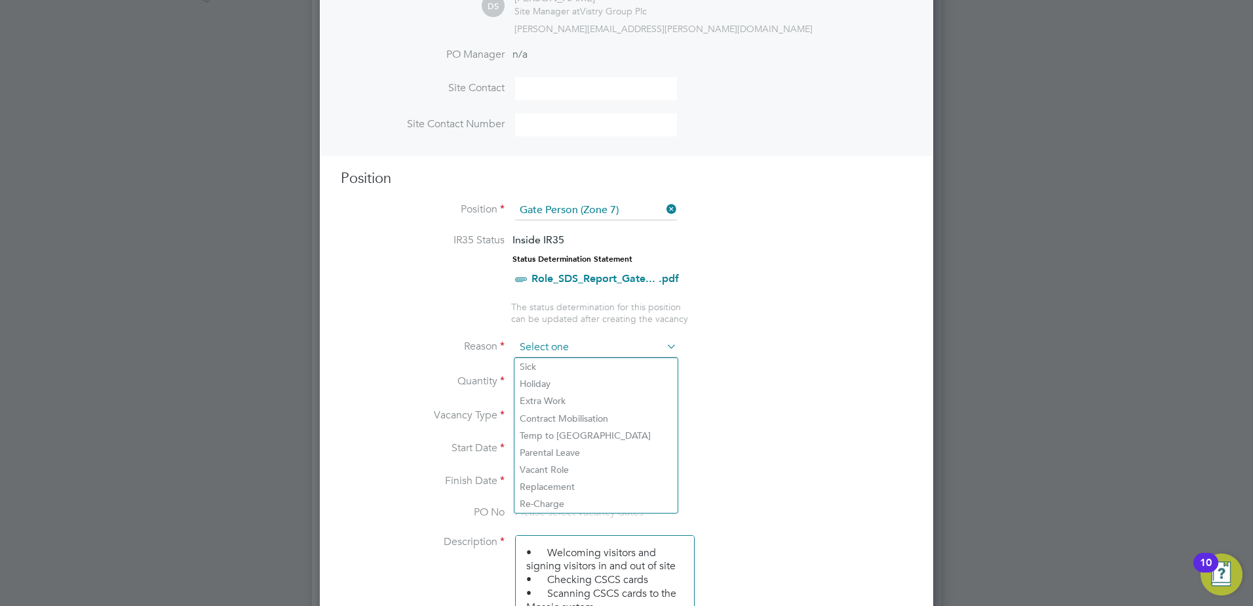
click at [553, 342] on input at bounding box center [596, 348] width 162 height 20
click at [534, 399] on li "Extra Work" at bounding box center [596, 400] width 163 height 17
type input "Extra Work"
click at [555, 377] on div at bounding box center [555, 377] width 11 height 9
type input "1"
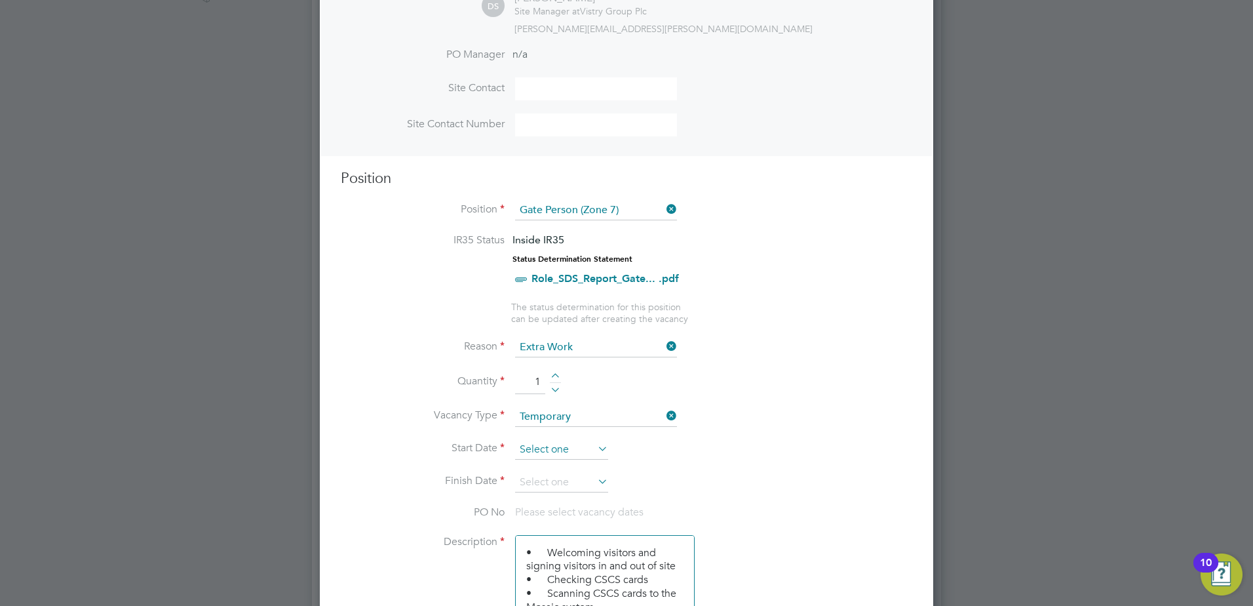
click at [558, 444] on input at bounding box center [561, 450] width 93 height 20
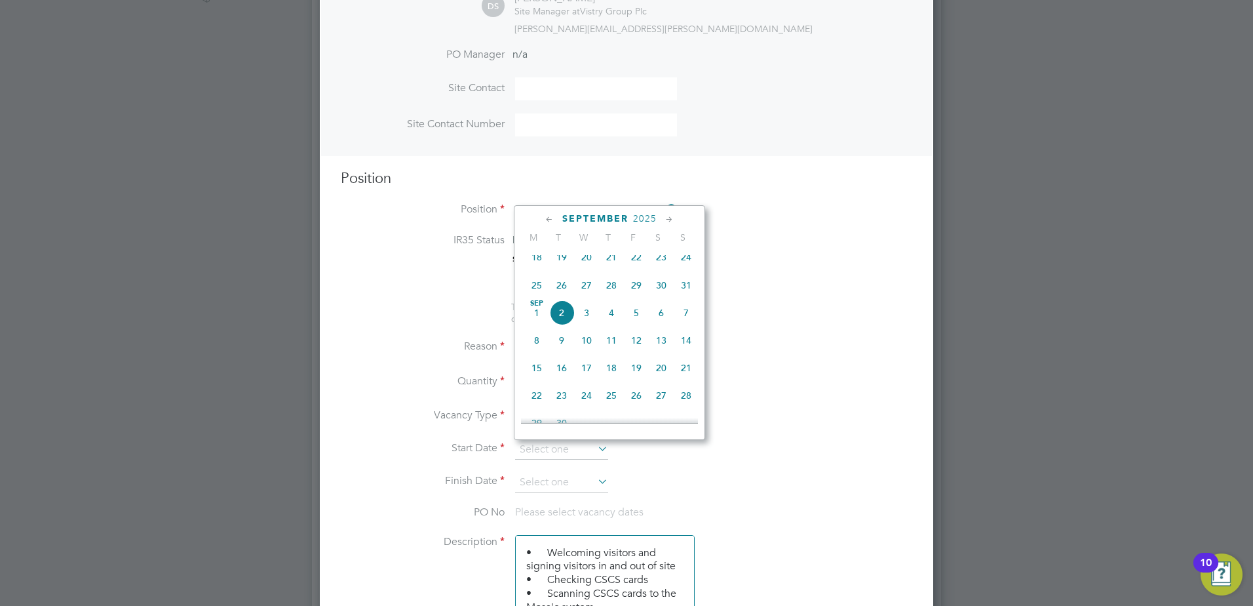
click at [637, 318] on span "5" at bounding box center [636, 312] width 25 height 25
type input "[DATE]"
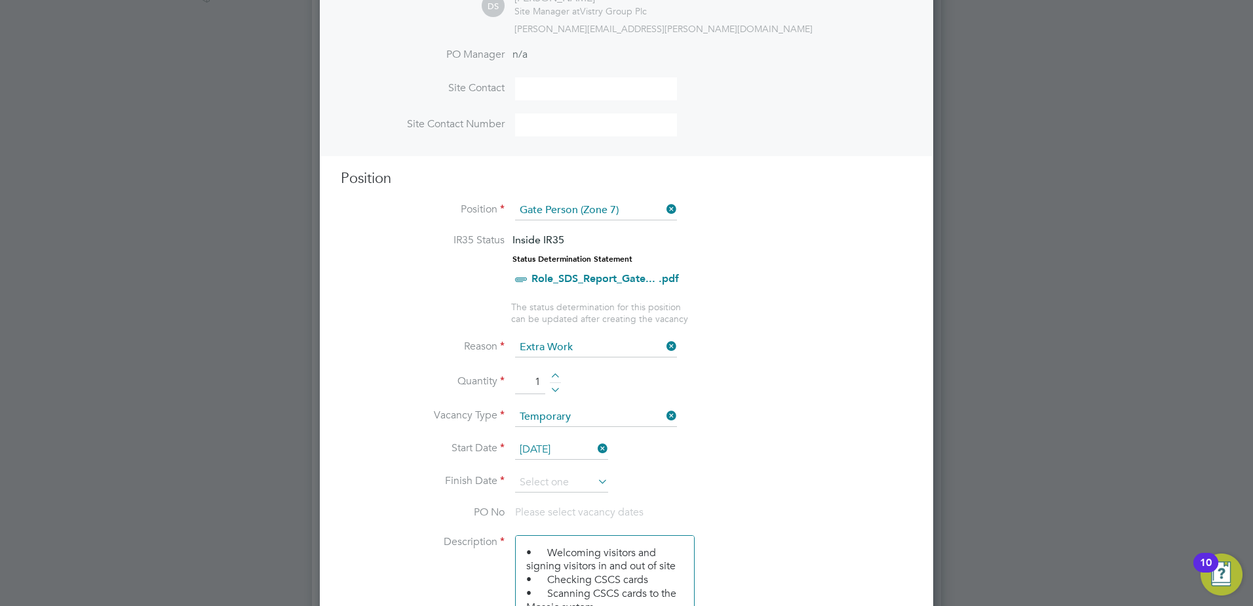
click at [595, 484] on icon at bounding box center [595, 481] width 0 height 18
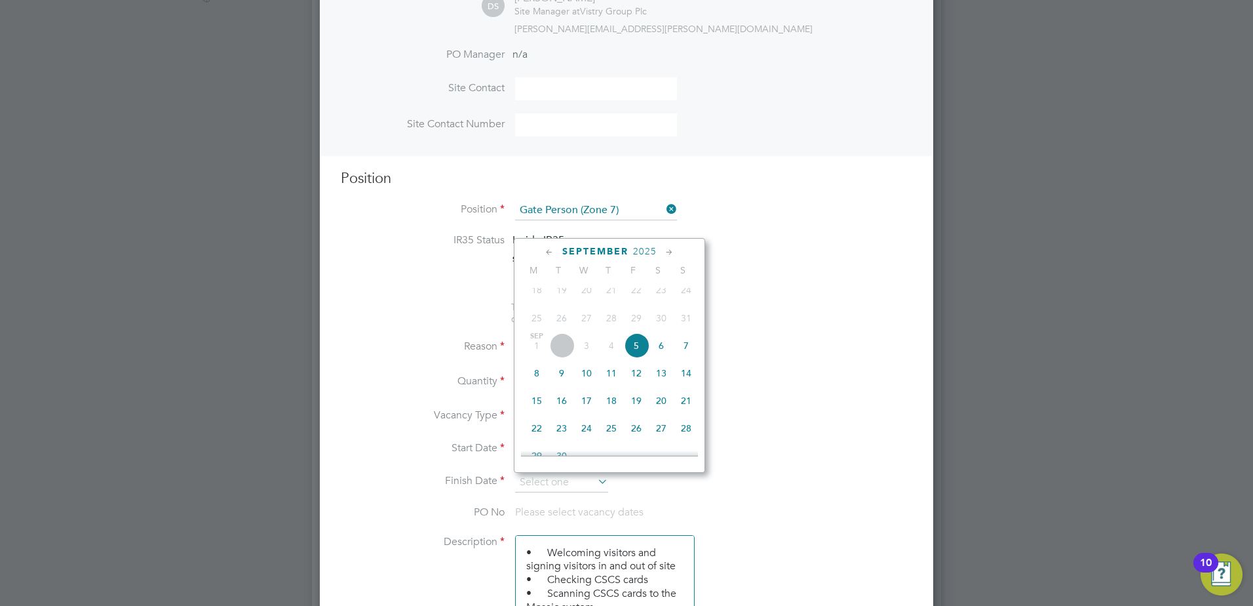
click at [595, 248] on span "September" at bounding box center [595, 251] width 66 height 11
click at [671, 251] on icon at bounding box center [669, 252] width 12 height 14
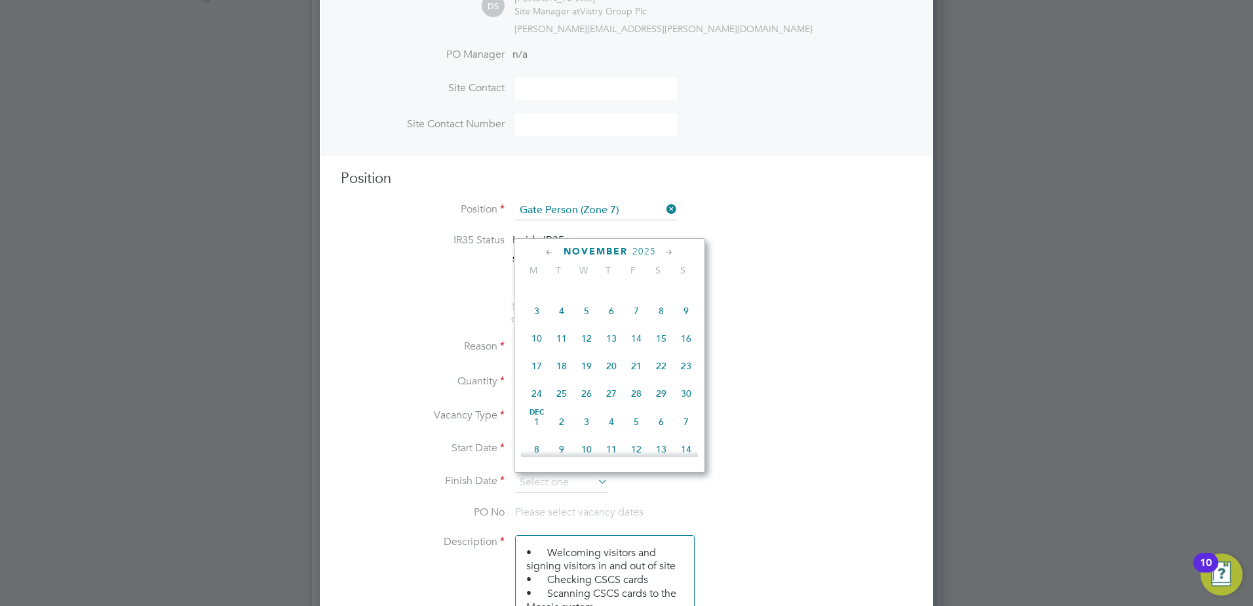
click at [671, 251] on icon at bounding box center [669, 252] width 12 height 14
click at [639, 396] on span "27" at bounding box center [636, 383] width 25 height 25
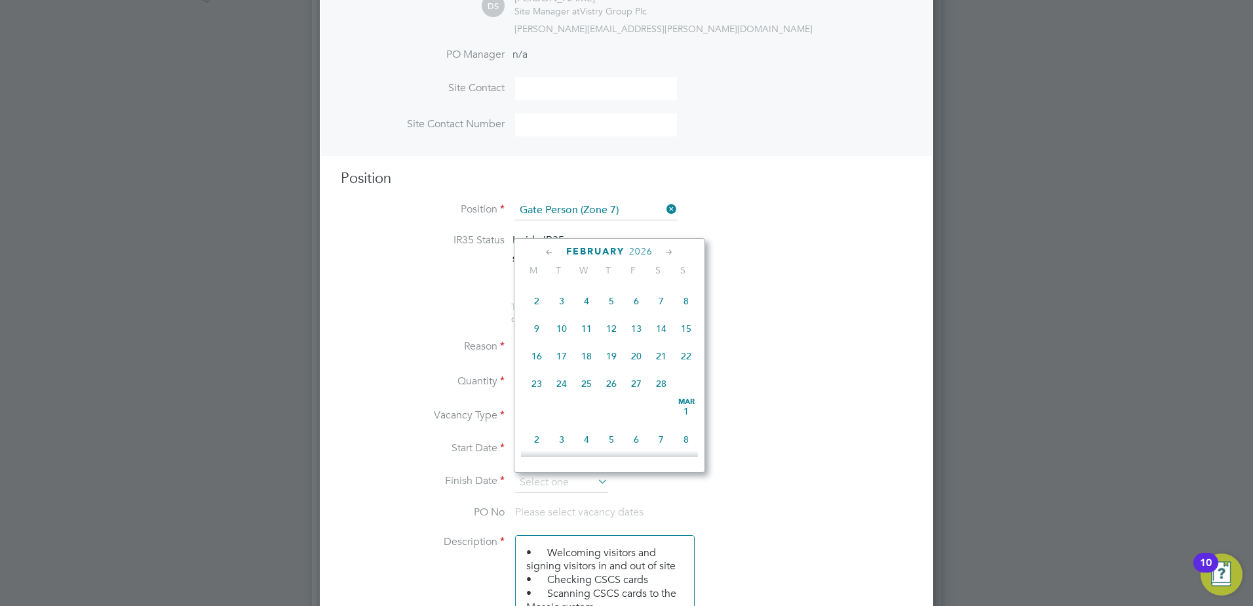
type input "27 Feb 2026"
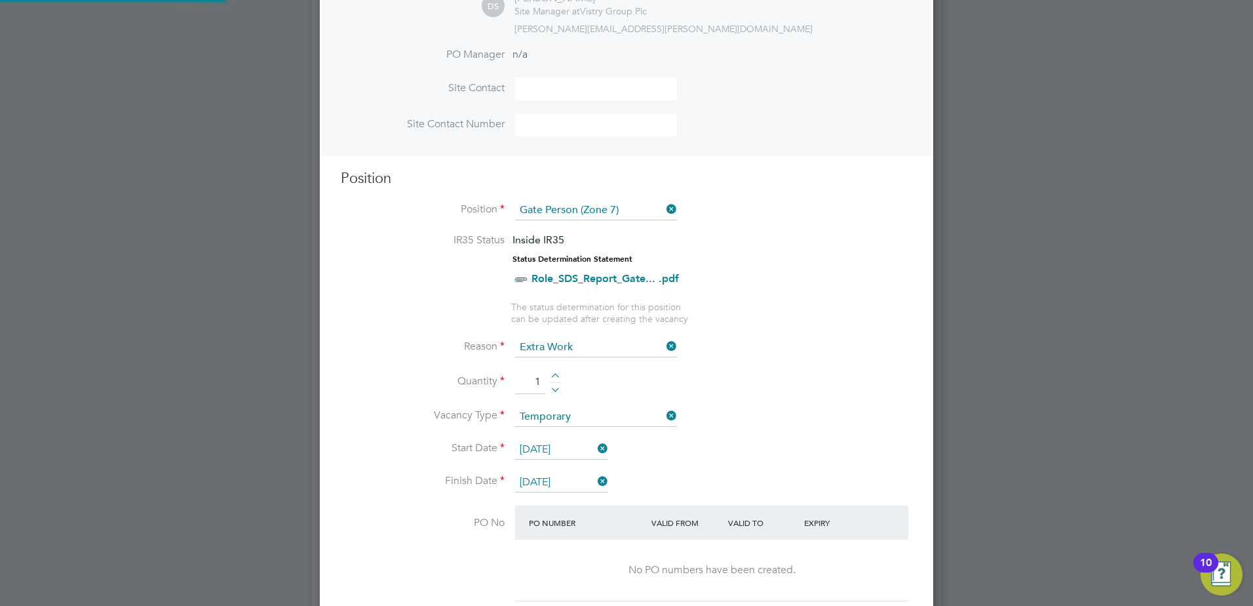
scroll to position [2003, 614]
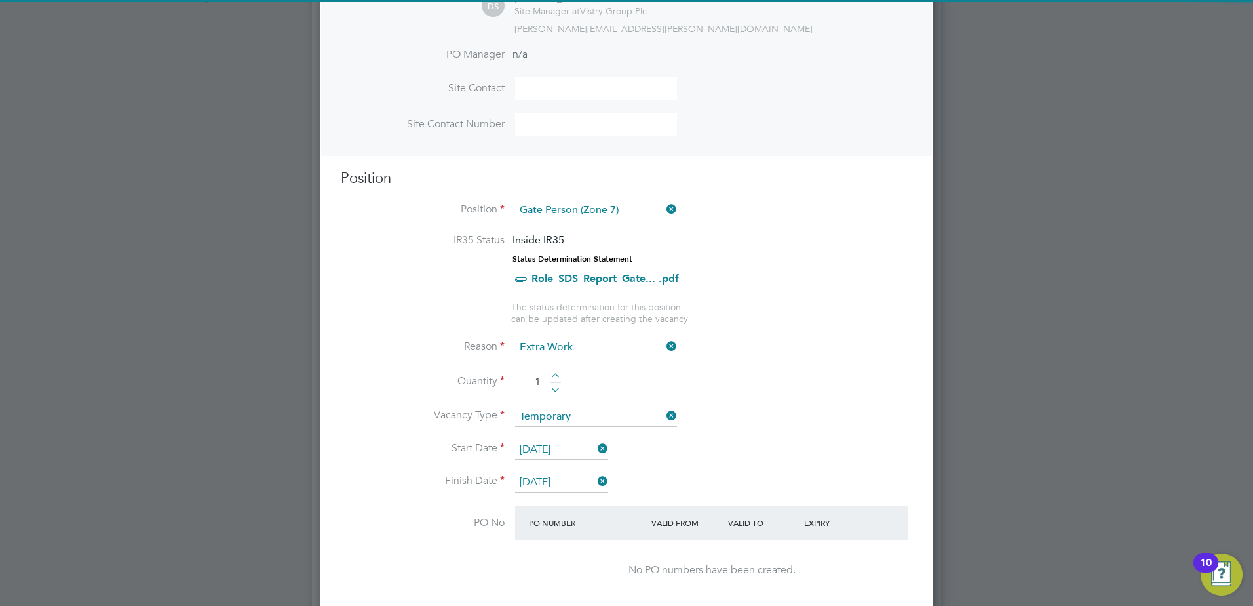
click at [810, 414] on li "Vacancy Type Temporary" at bounding box center [627, 423] width 572 height 33
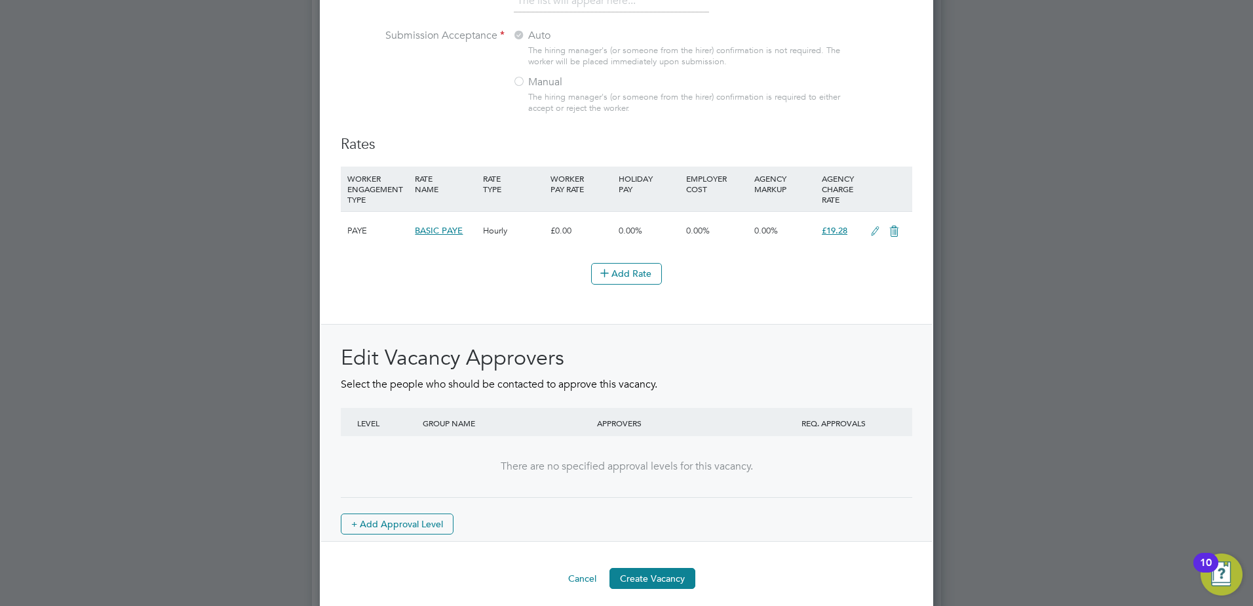
scroll to position [1446, 0]
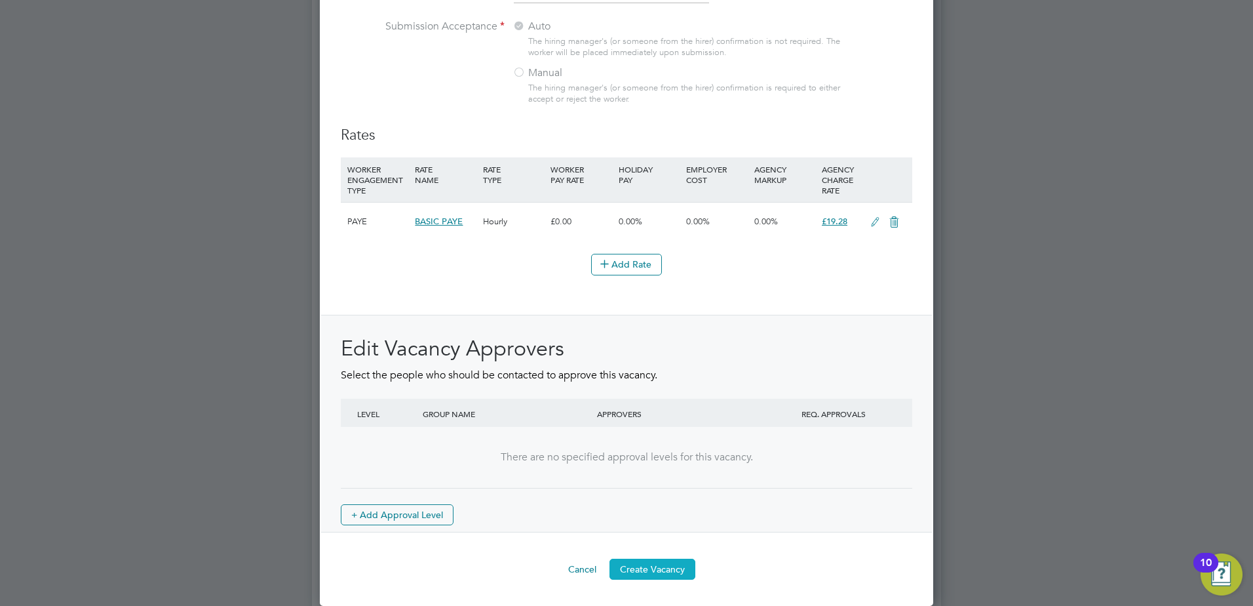
click at [675, 570] on button "Create Vacancy" at bounding box center [653, 568] width 86 height 21
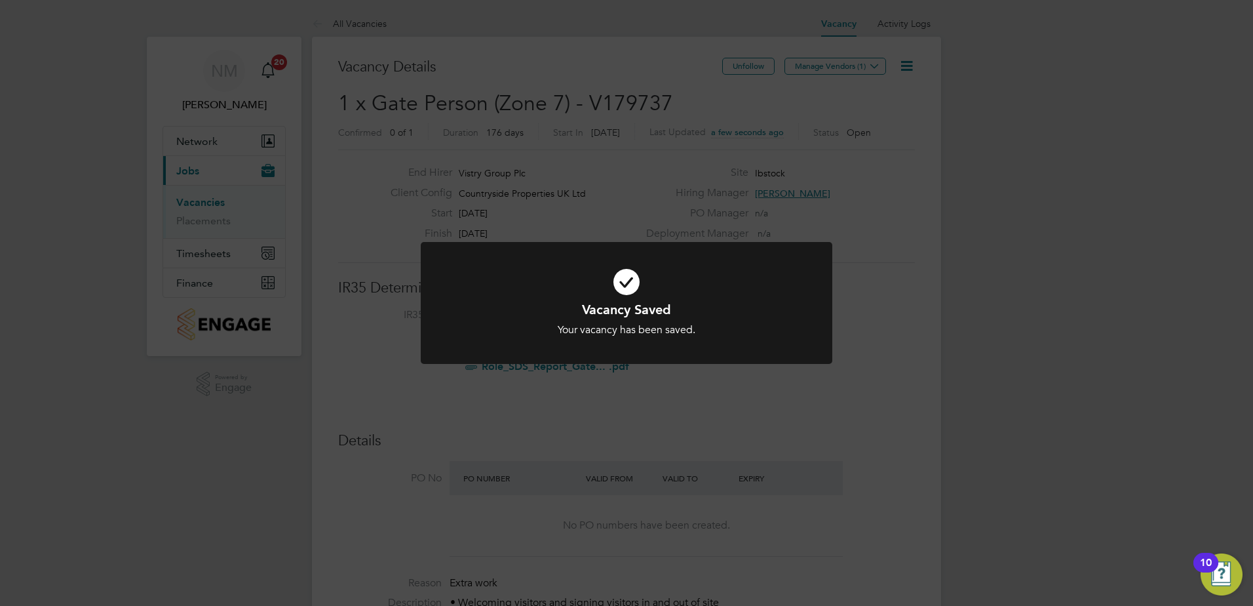
click at [855, 225] on div "Vacancy Saved Your vacancy has been saved. Cancel Okay" at bounding box center [626, 303] width 1253 height 606
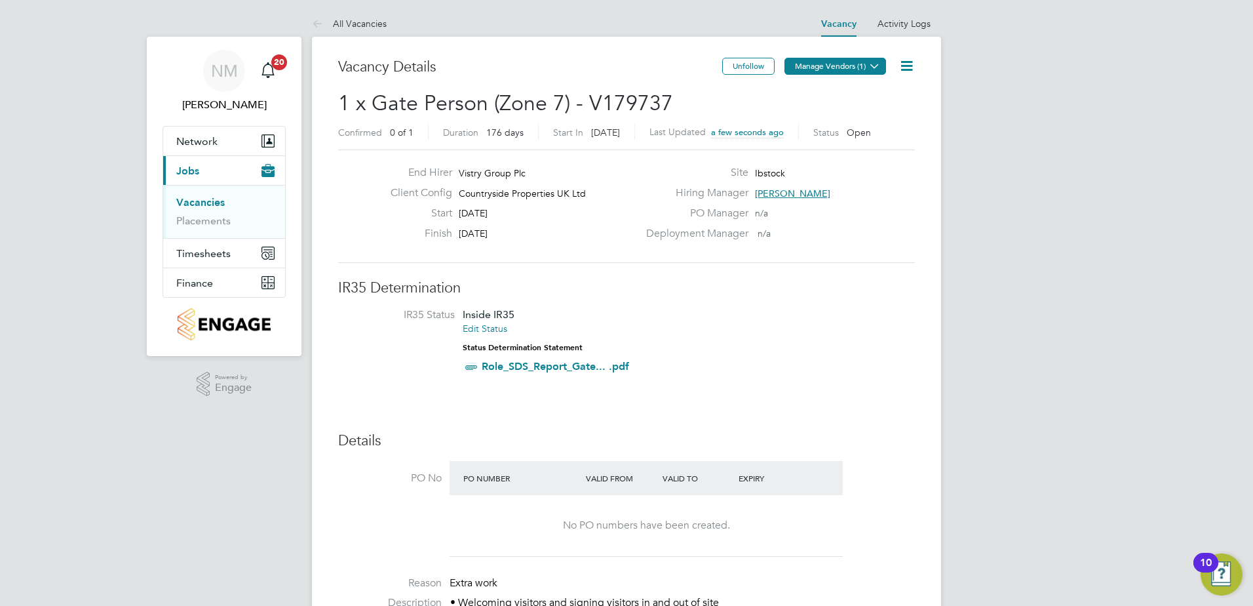
click at [841, 72] on button "Manage Vendors (1)" at bounding box center [836, 66] width 102 height 17
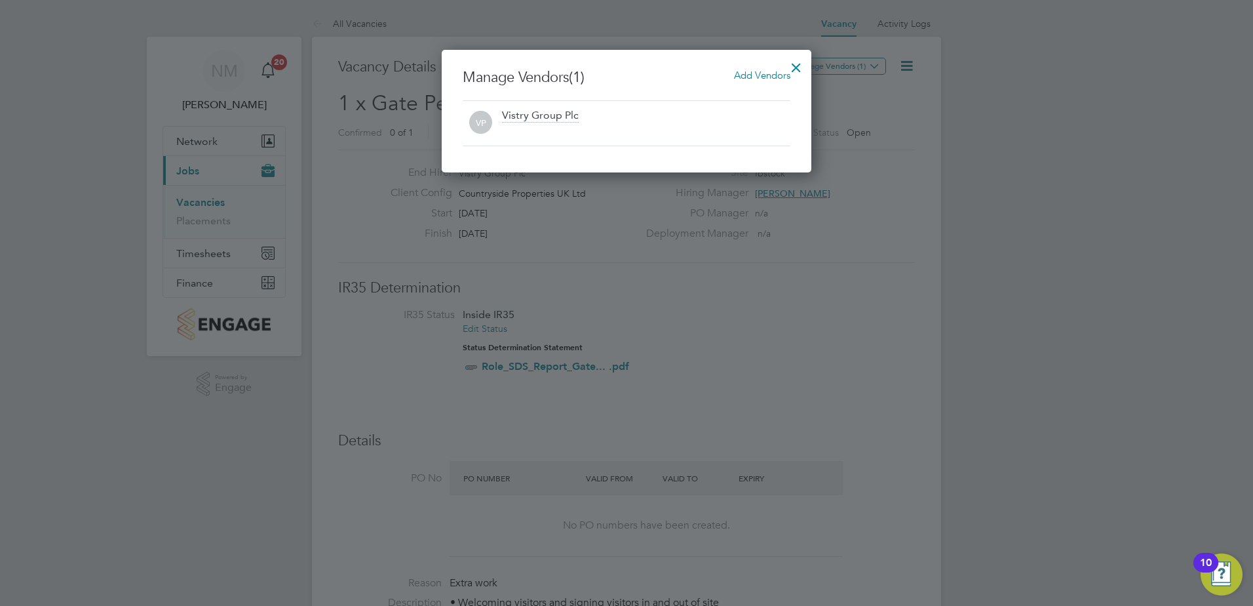
click at [747, 70] on span "Add Vendors" at bounding box center [762, 75] width 56 height 12
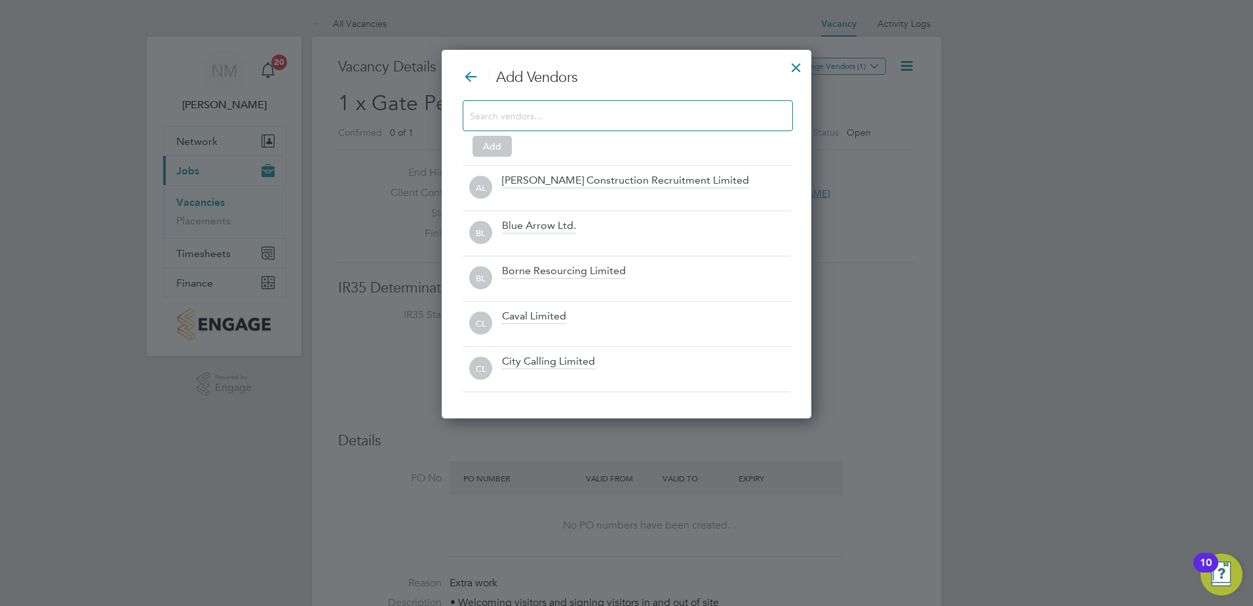
click at [534, 120] on input at bounding box center [617, 115] width 295 height 17
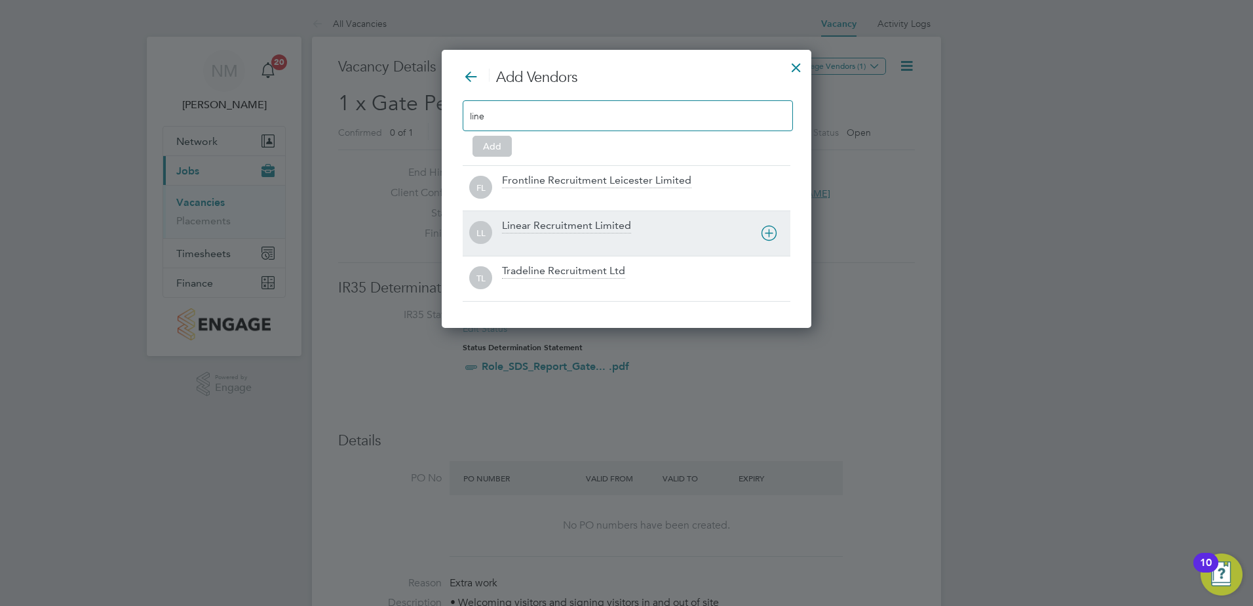
type input "line"
click at [534, 220] on div "Linear Recruitment Limited" at bounding box center [566, 226] width 129 height 14
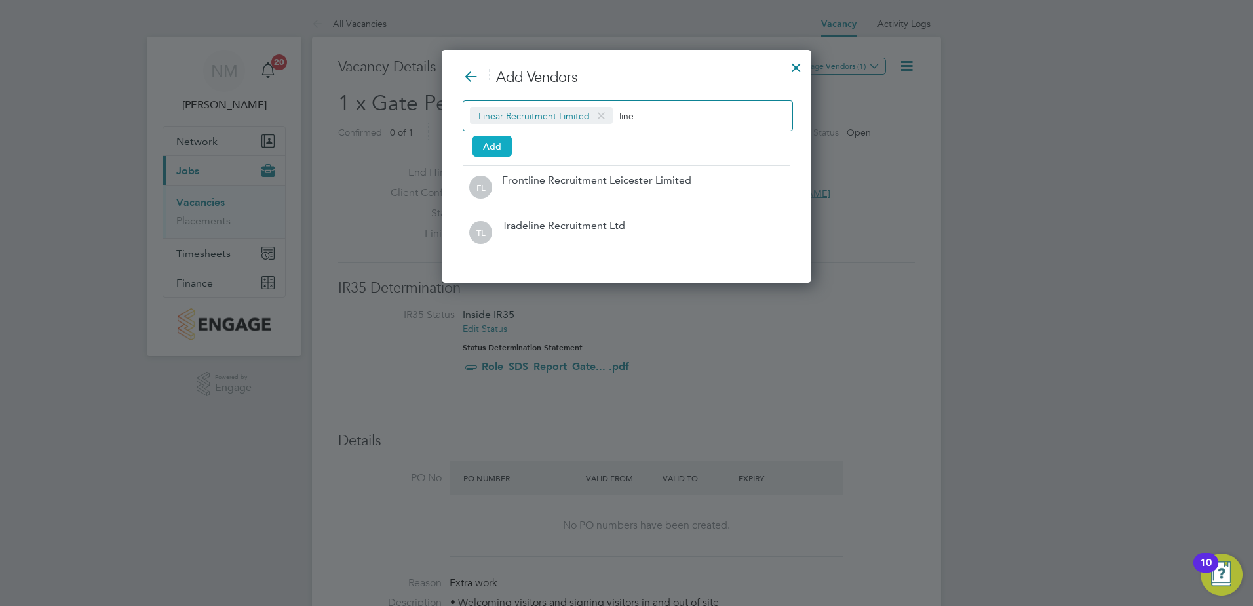
click at [487, 148] on button "Add" at bounding box center [492, 146] width 39 height 21
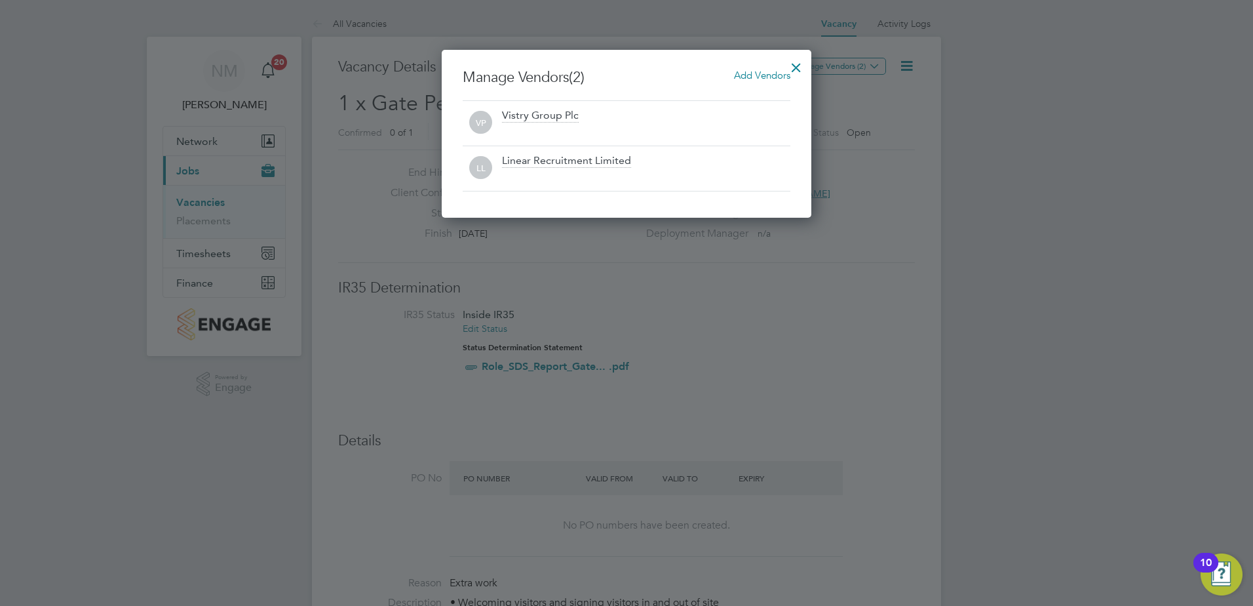
click at [792, 65] on div at bounding box center [797, 64] width 24 height 24
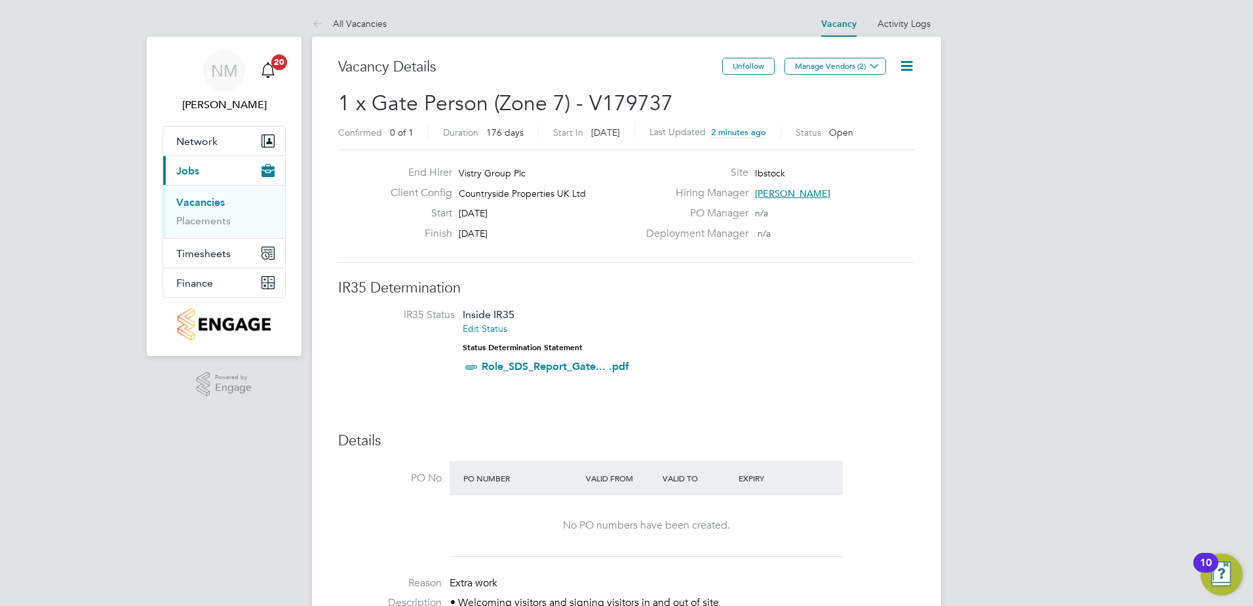
drag, startPoint x: 195, startPoint y: 202, endPoint x: 202, endPoint y: 199, distance: 7.7
click at [195, 202] on link "Vacancies" at bounding box center [200, 202] width 49 height 12
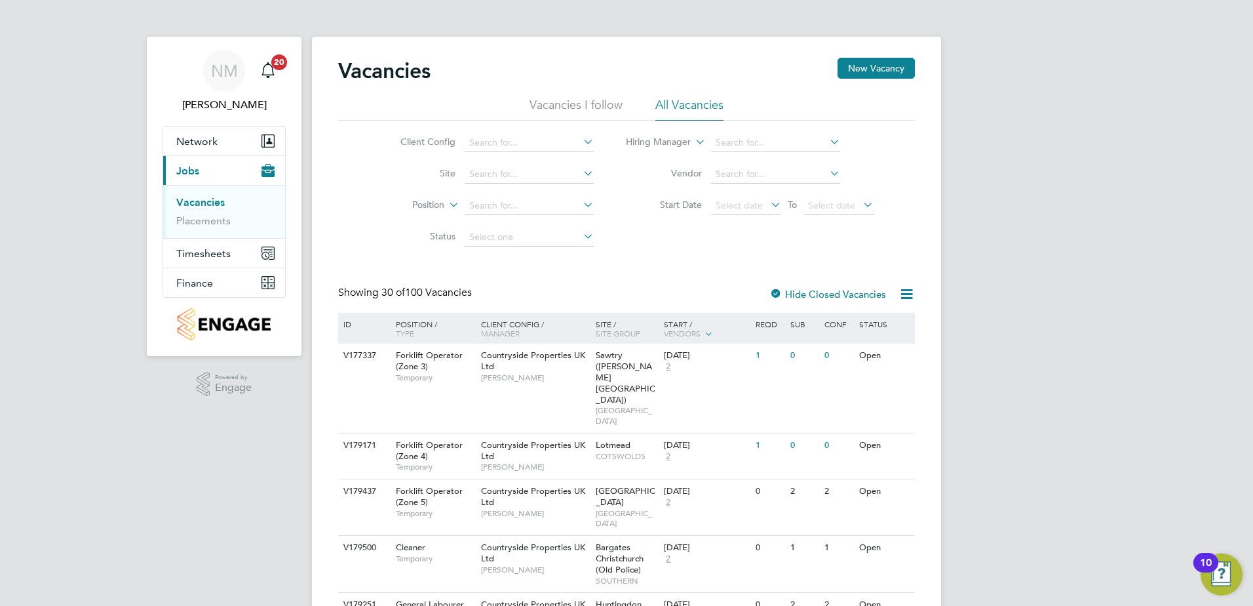
click at [621, 100] on li "Vacancies I follow" at bounding box center [576, 109] width 93 height 24
